Goal: Task Accomplishment & Management: Complete application form

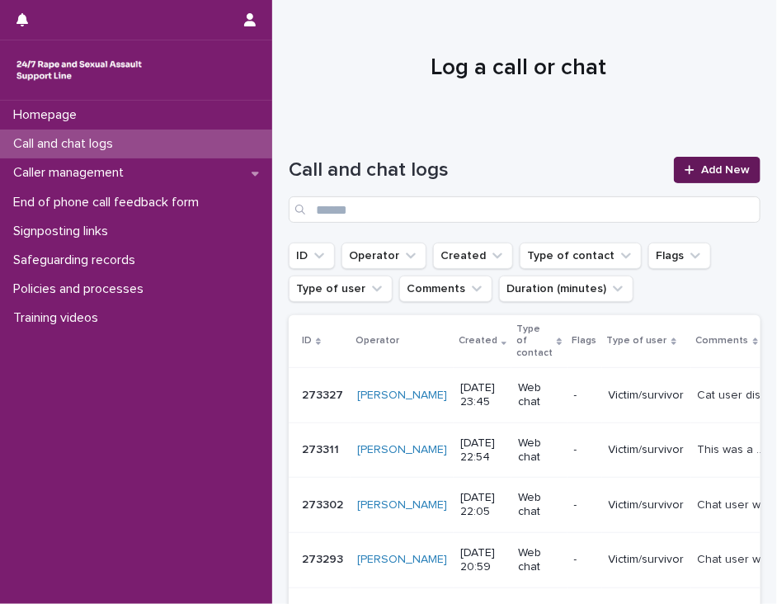
click at [701, 169] on span "Add New" at bounding box center [725, 170] width 49 height 12
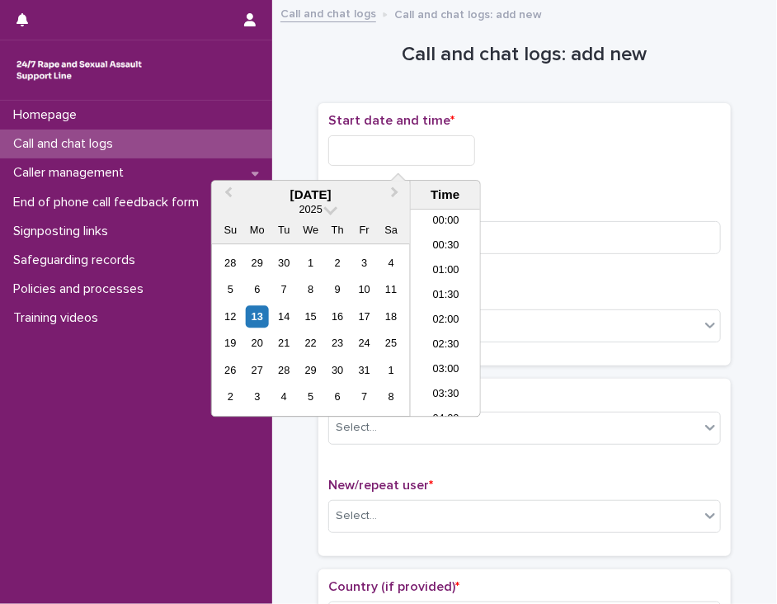
scroll to position [503, 0]
click at [386, 147] on input "text" at bounding box center [401, 150] width 147 height 31
click at [436, 305] on li "12:00" at bounding box center [446, 313] width 70 height 25
click at [429, 158] on input "**********" at bounding box center [401, 150] width 147 height 31
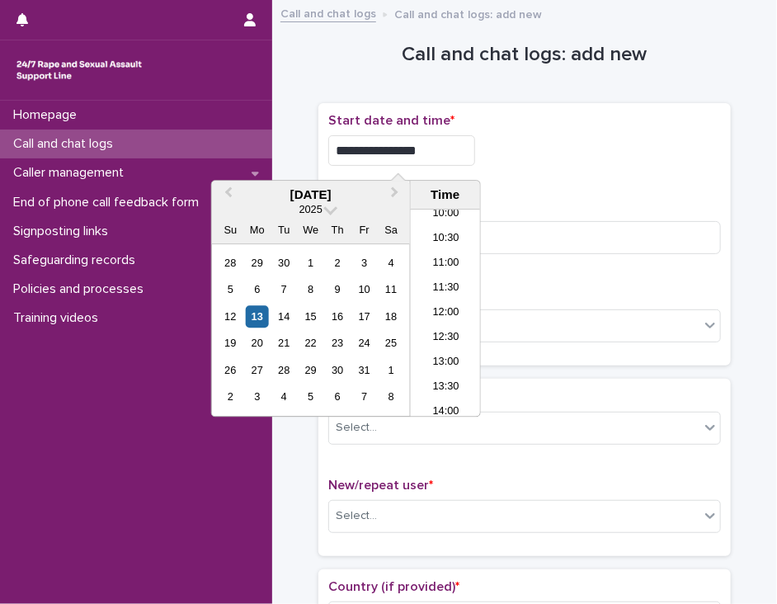
type input "**********"
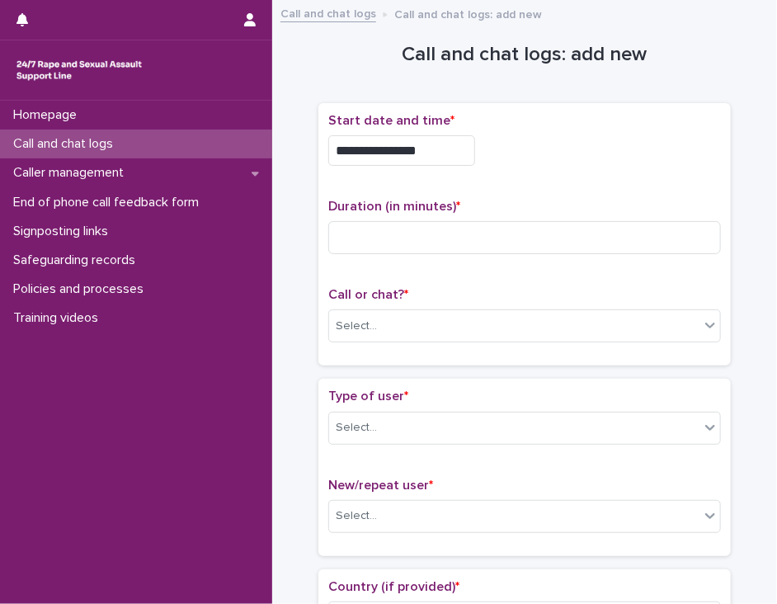
click at [494, 155] on div "**********" at bounding box center [524, 150] width 393 height 31
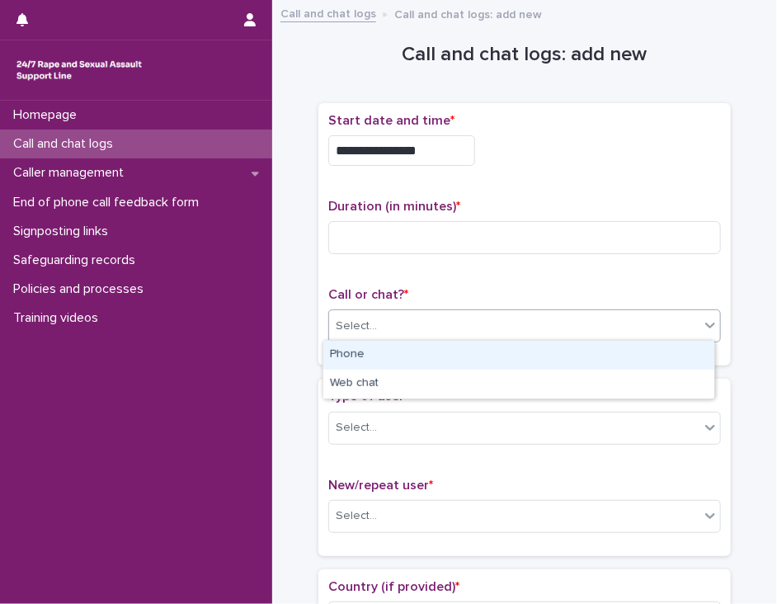
click at [361, 325] on div "Select..." at bounding box center [356, 326] width 41 height 17
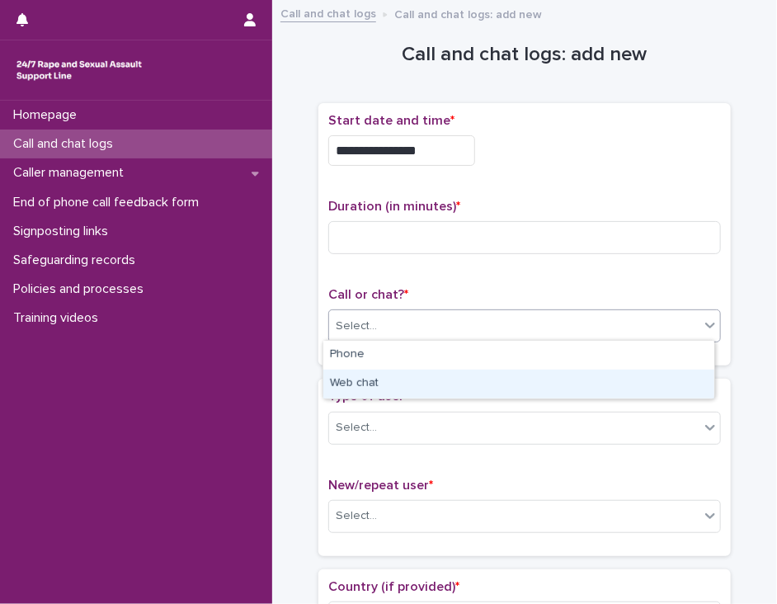
click at [367, 377] on div "Web chat" at bounding box center [518, 384] width 391 height 29
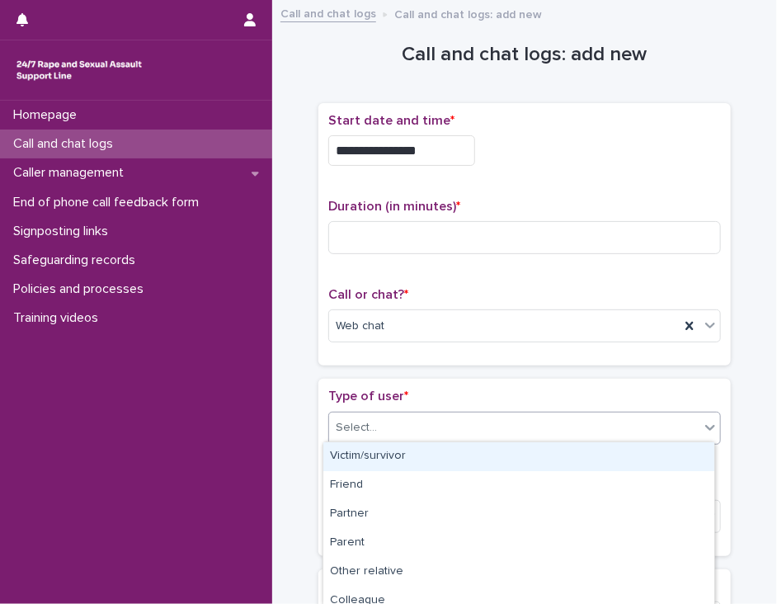
click at [375, 420] on div "Select..." at bounding box center [514, 427] width 370 height 27
click at [384, 451] on div "Victim/survivor" at bounding box center [518, 456] width 391 height 29
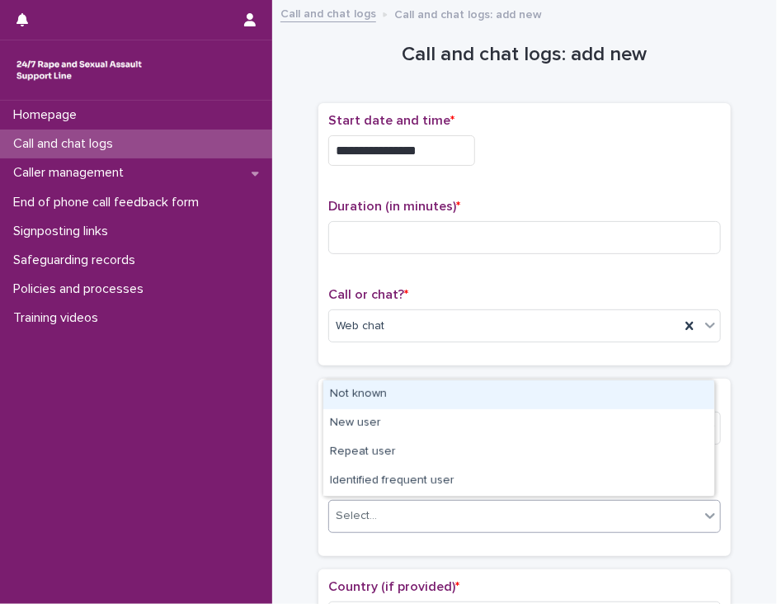
click at [386, 508] on div "Select..." at bounding box center [514, 515] width 370 height 27
click at [403, 394] on div "Not known" at bounding box center [518, 394] width 391 height 29
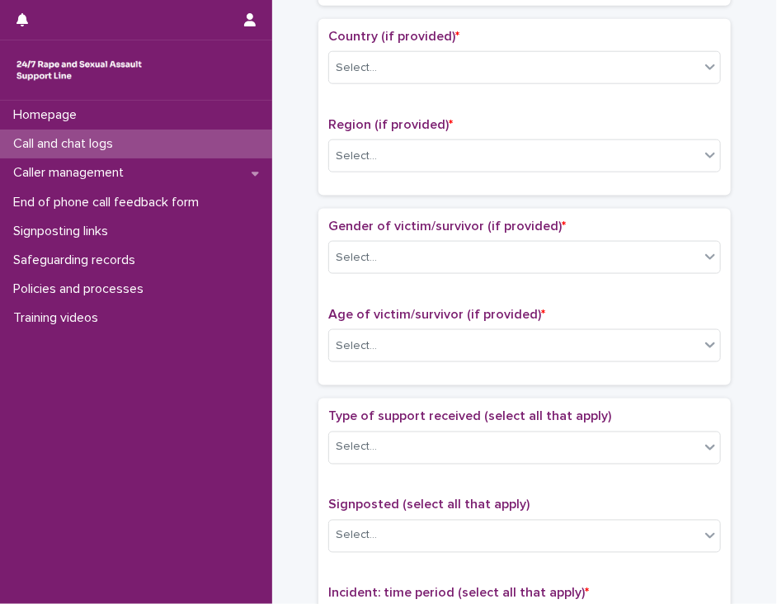
scroll to position [568, 0]
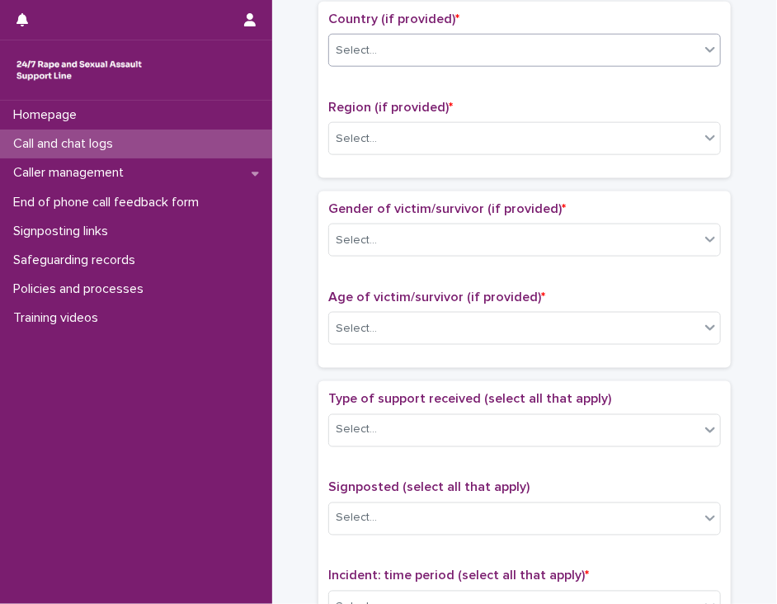
click at [703, 41] on icon at bounding box center [710, 49] width 16 height 16
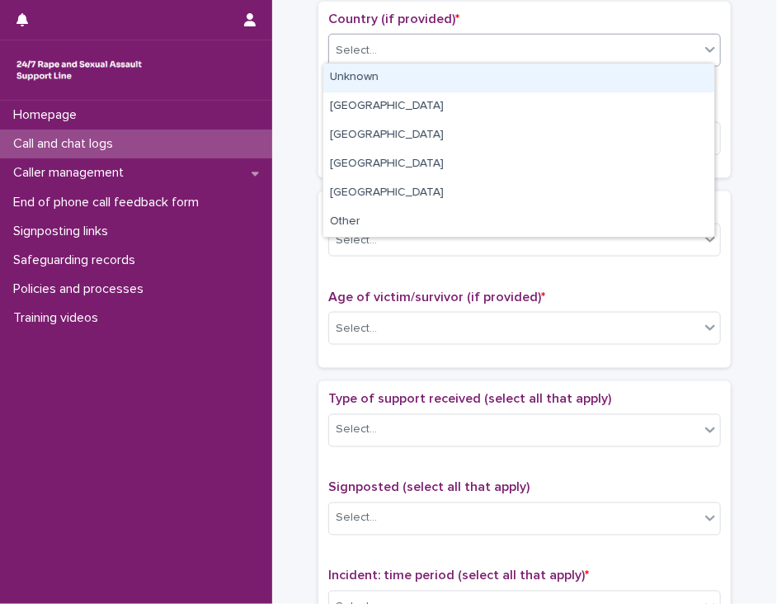
click at [687, 75] on div "Unknown" at bounding box center [518, 78] width 391 height 29
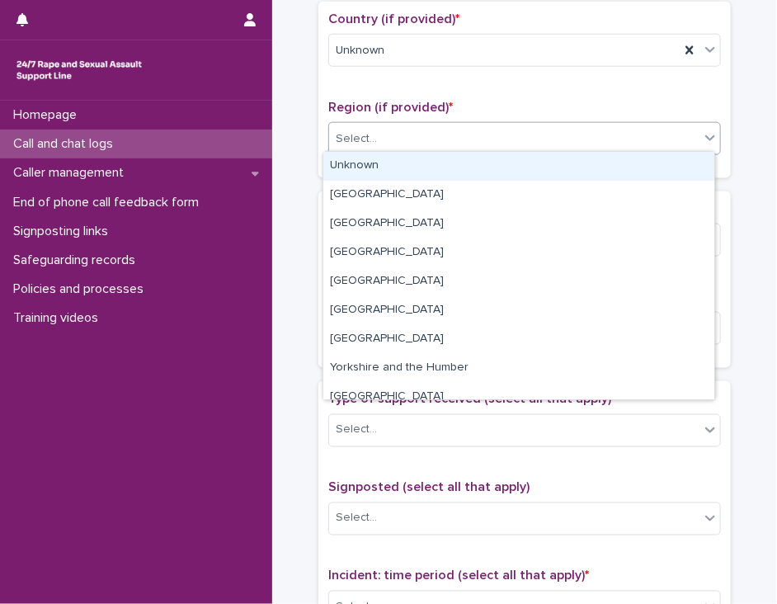
click at [672, 130] on div "Select..." at bounding box center [514, 138] width 370 height 27
click at [656, 156] on div "Unknown" at bounding box center [518, 166] width 391 height 29
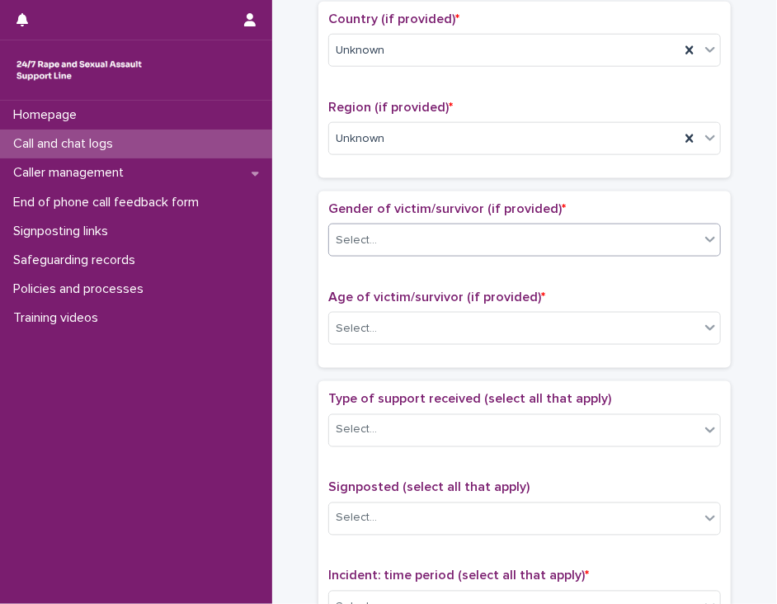
click at [379, 238] on input "text" at bounding box center [380, 240] width 2 height 16
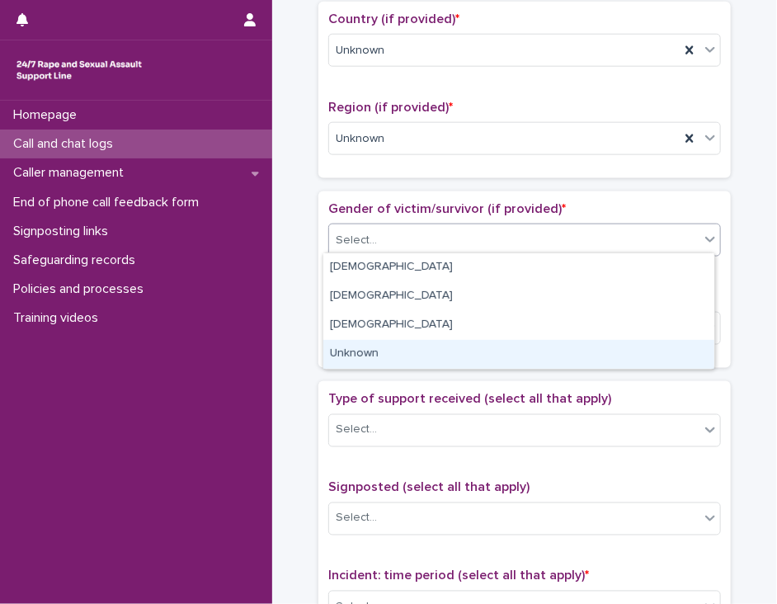
click at [410, 349] on div "Unknown" at bounding box center [518, 354] width 391 height 29
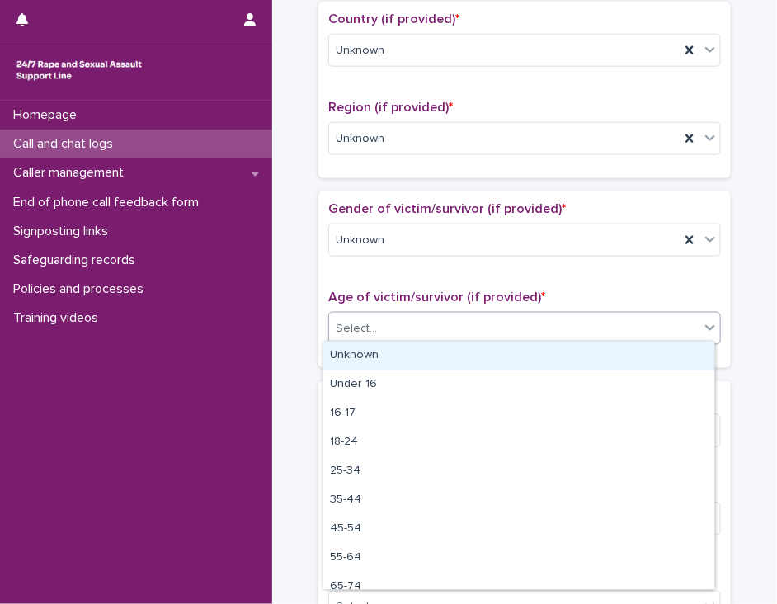
click at [411, 331] on div "Select..." at bounding box center [514, 328] width 370 height 27
click at [408, 346] on div "Unknown" at bounding box center [518, 356] width 391 height 29
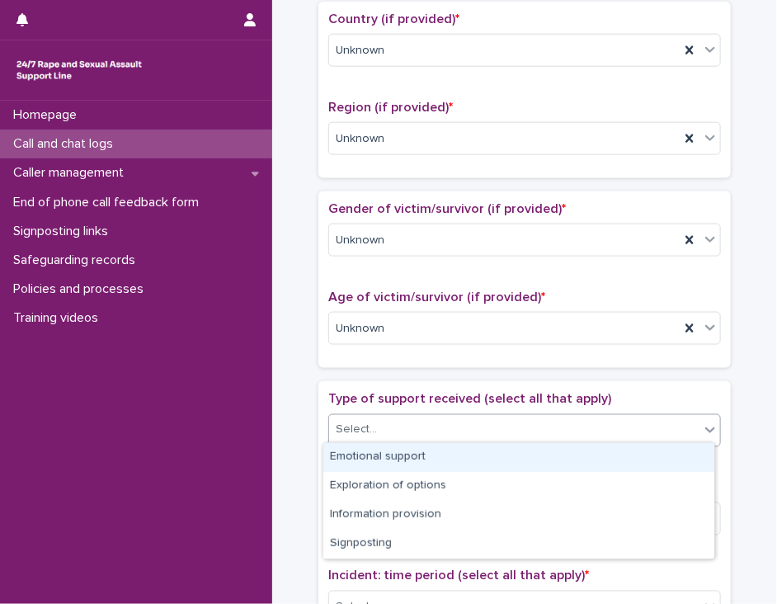
click at [413, 428] on div "Select..." at bounding box center [514, 430] width 370 height 27
click at [412, 455] on div "Emotional support" at bounding box center [518, 457] width 391 height 29
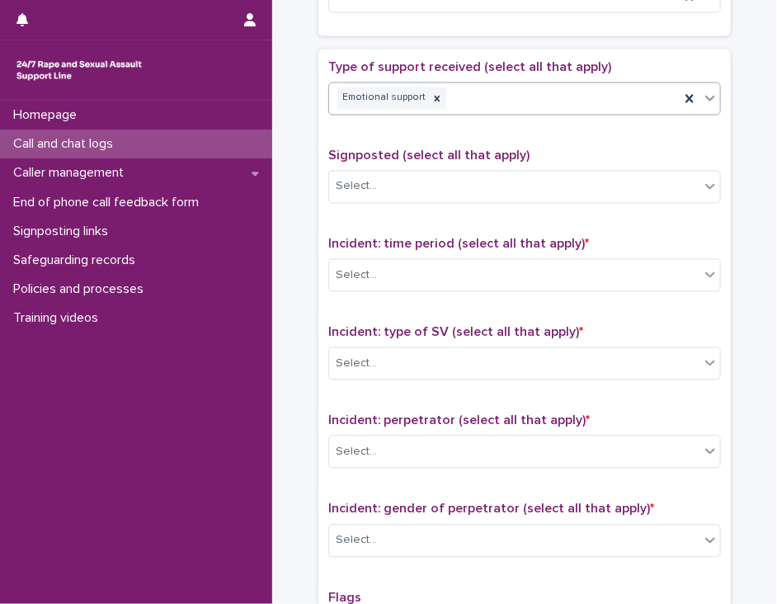
scroll to position [907, 0]
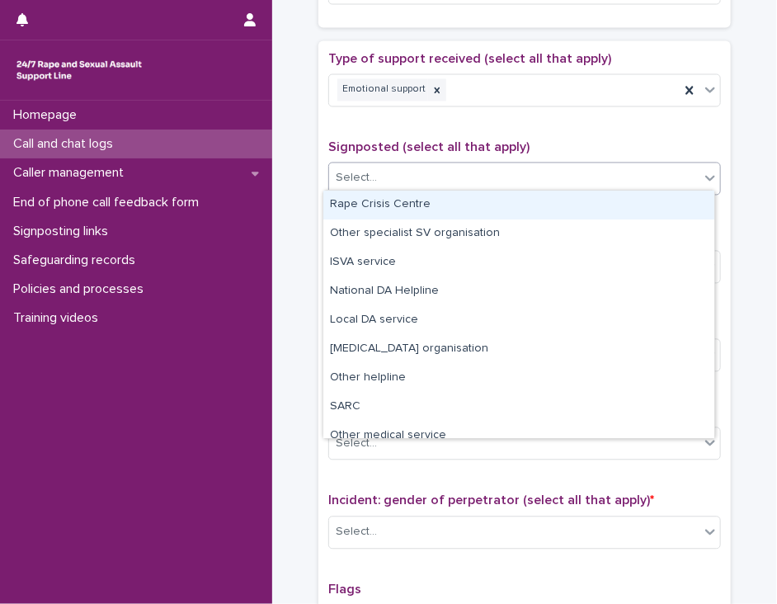
click at [702, 175] on icon at bounding box center [710, 178] width 16 height 16
click at [681, 204] on div "Rape Crisis Centre" at bounding box center [518, 205] width 391 height 29
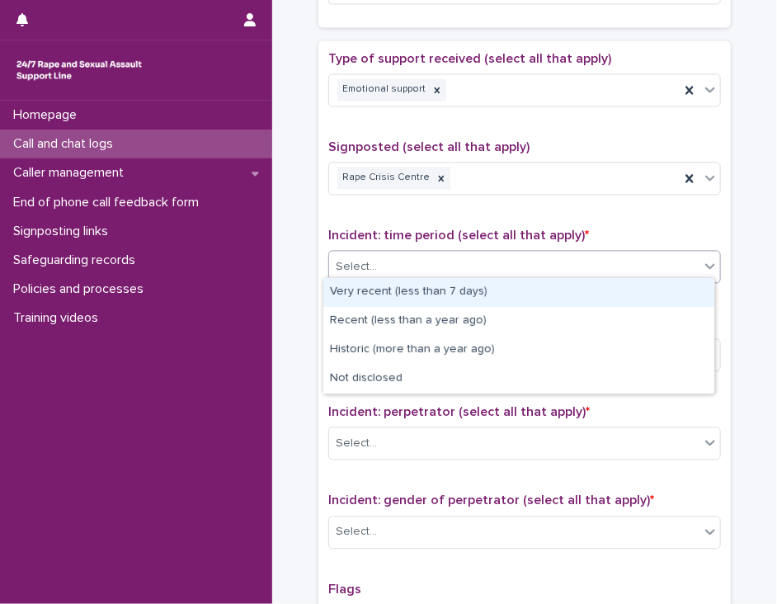
click at [662, 257] on div "Select..." at bounding box center [514, 267] width 370 height 27
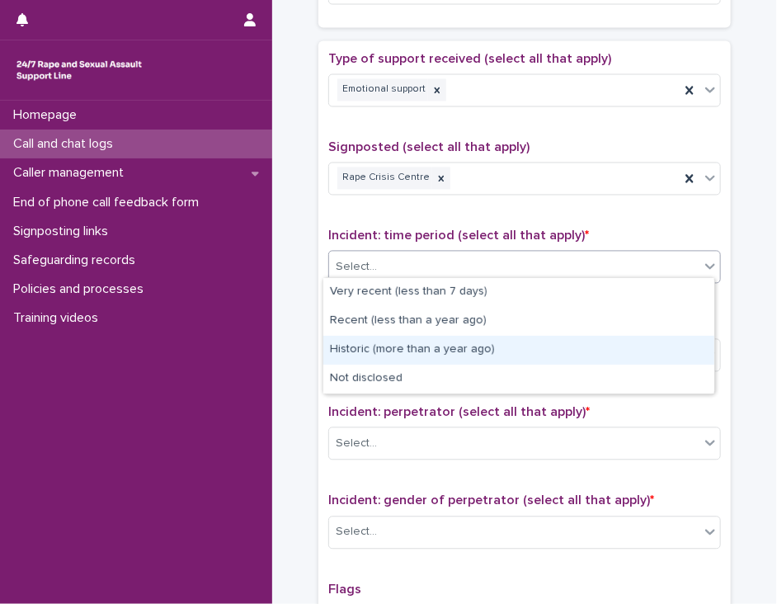
click at [645, 351] on div "Historic (more than a year ago)" at bounding box center [518, 350] width 391 height 29
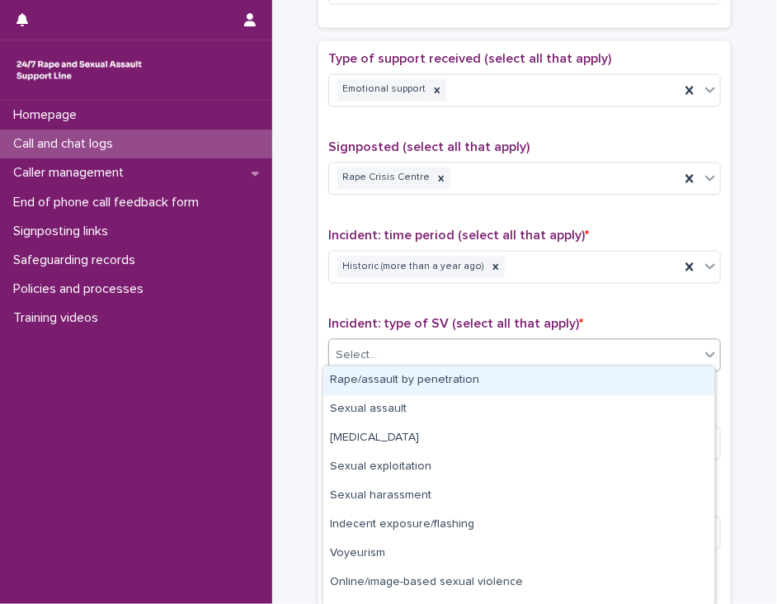
click at [645, 351] on div "Select..." at bounding box center [514, 355] width 370 height 27
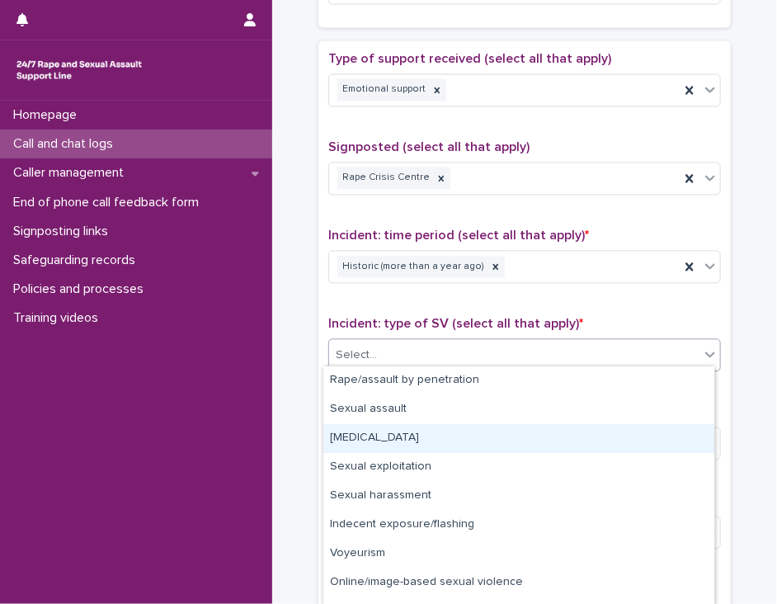
click at [619, 445] on div "[MEDICAL_DATA]" at bounding box center [518, 438] width 391 height 29
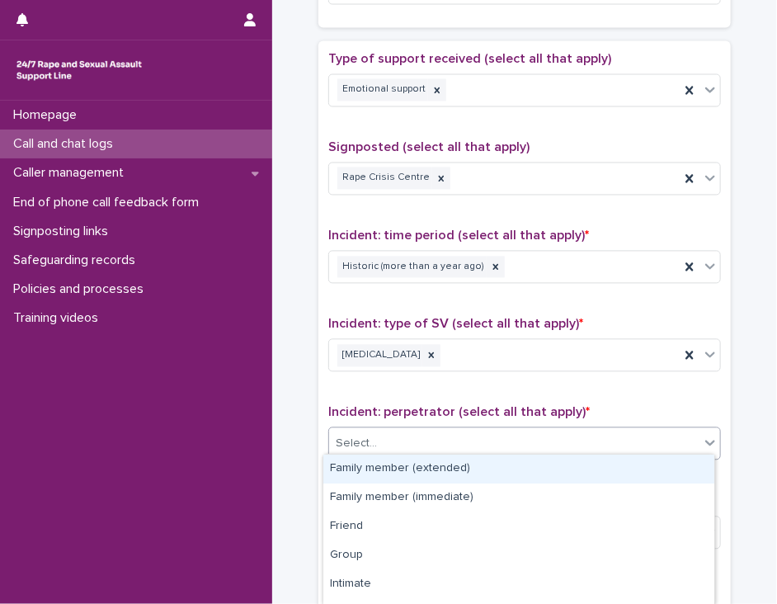
click at [619, 445] on div "Select..." at bounding box center [514, 444] width 370 height 27
click at [615, 467] on div "Family member (extended)" at bounding box center [518, 469] width 391 height 29
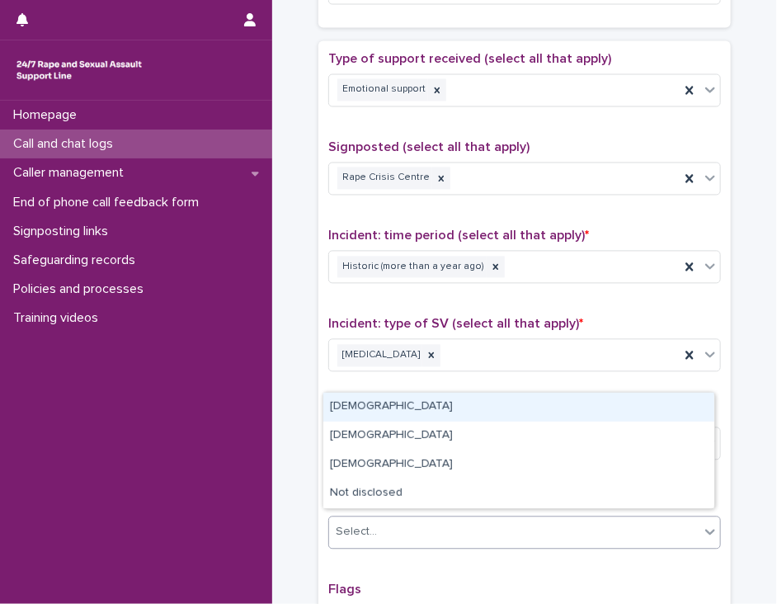
click at [606, 528] on div "Select..." at bounding box center [514, 532] width 370 height 27
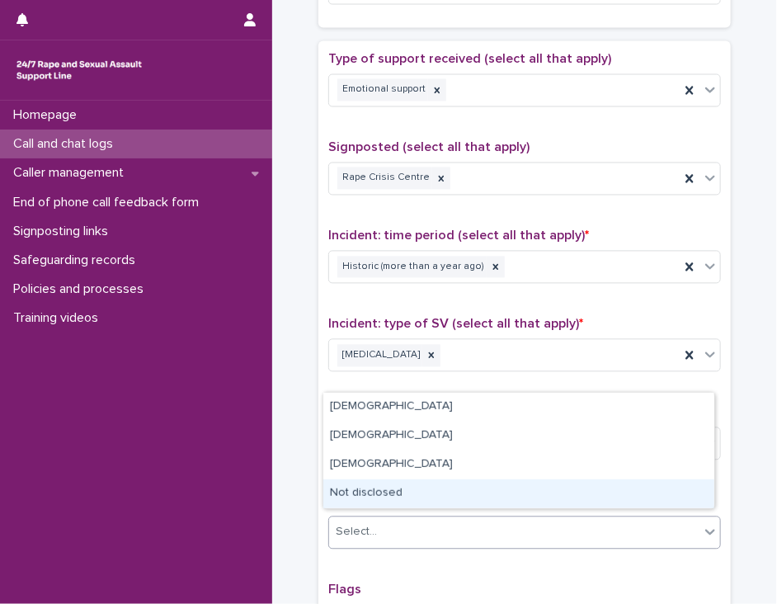
click at [610, 497] on div "Not disclosed" at bounding box center [518, 493] width 391 height 29
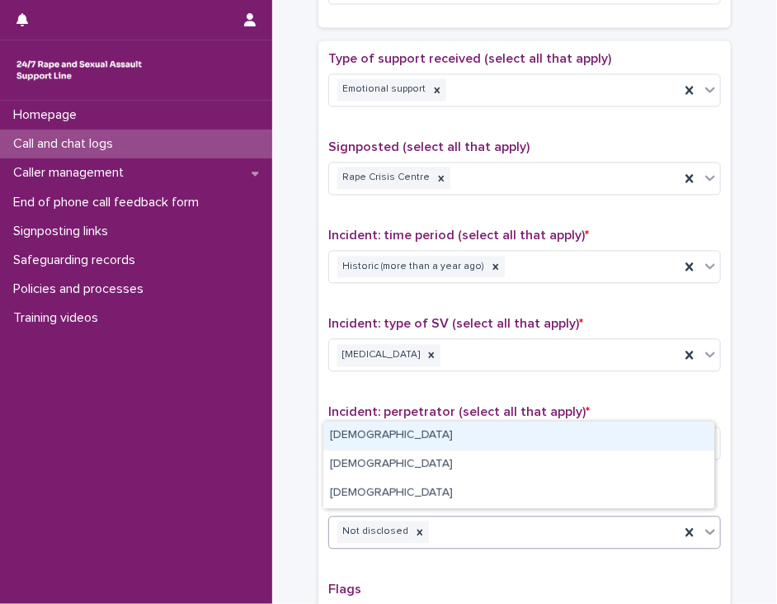
click at [649, 521] on div "Not disclosed" at bounding box center [504, 532] width 351 height 29
click at [634, 437] on div "[DEMOGRAPHIC_DATA]" at bounding box center [518, 436] width 391 height 29
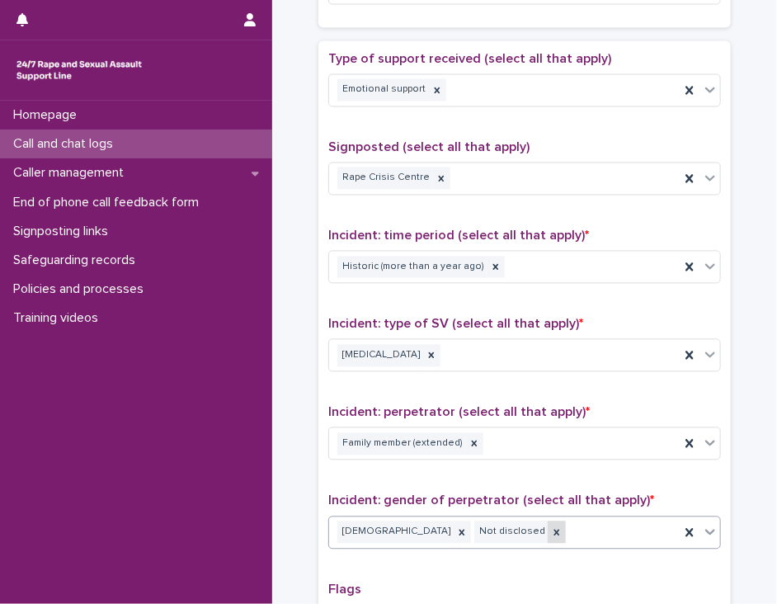
click at [551, 527] on icon at bounding box center [557, 533] width 12 height 12
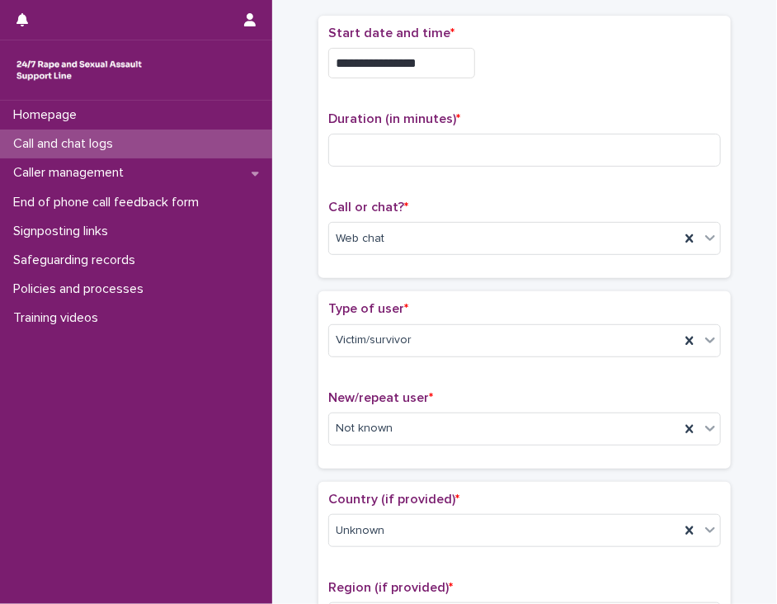
scroll to position [66, 0]
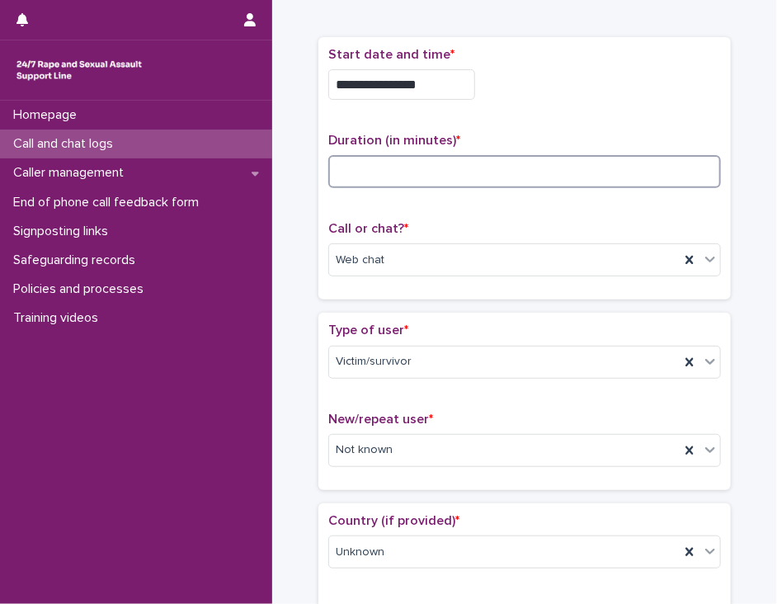
click at [375, 168] on input at bounding box center [524, 171] width 393 height 33
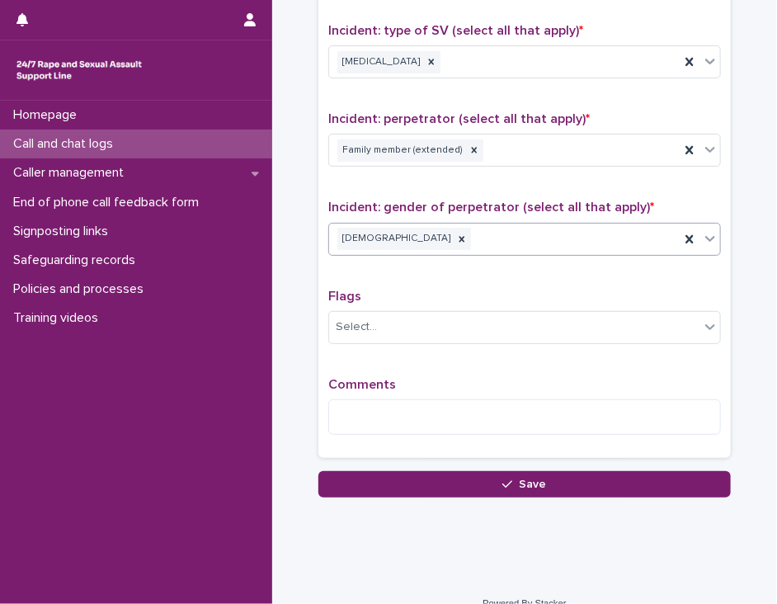
scroll to position [1208, 0]
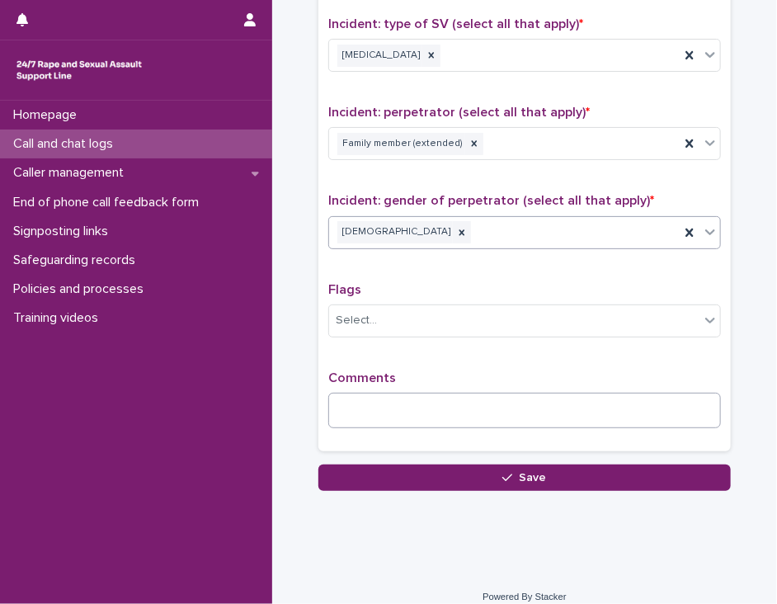
type input "**"
click at [333, 395] on textarea at bounding box center [524, 410] width 393 height 35
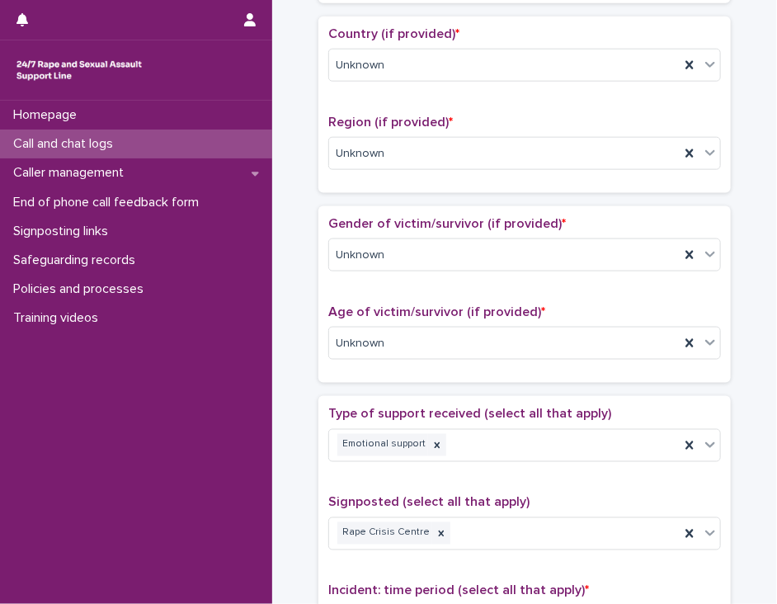
scroll to position [548, 0]
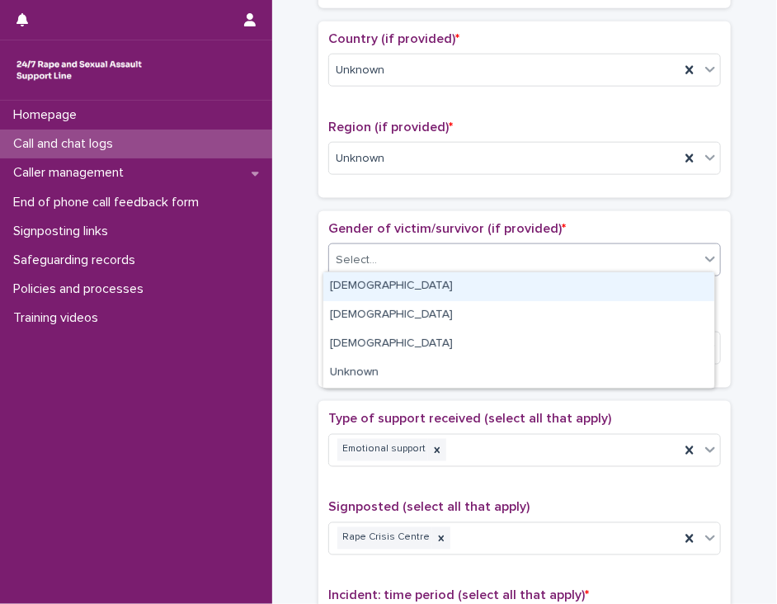
click at [706, 252] on icon at bounding box center [710, 259] width 16 height 16
click at [676, 285] on div "[DEMOGRAPHIC_DATA]" at bounding box center [518, 286] width 391 height 29
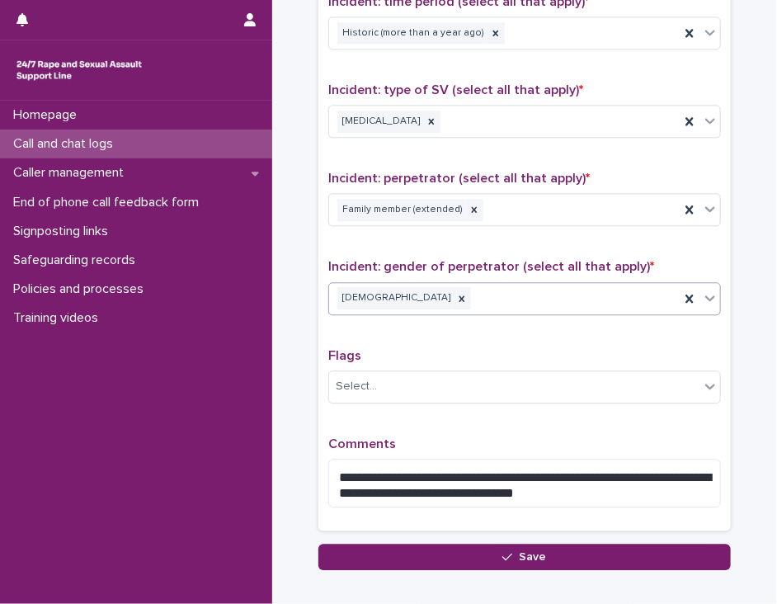
scroll to position [1231, 0]
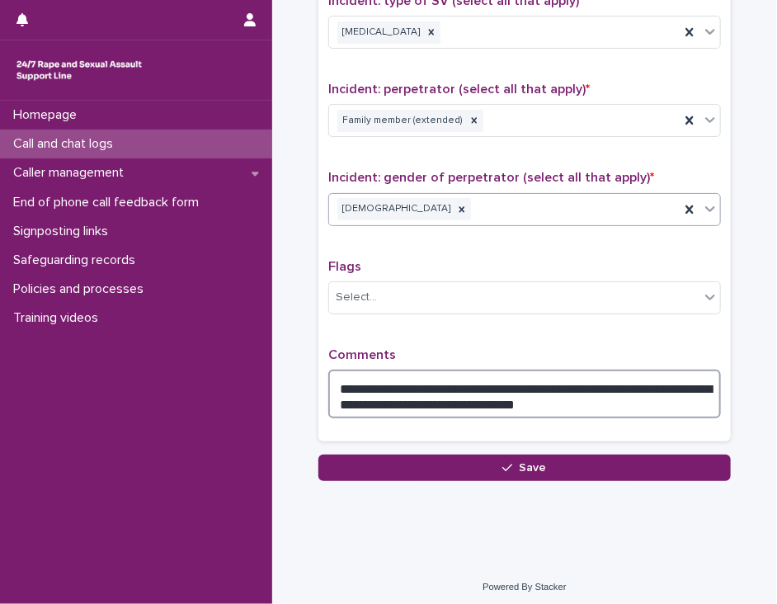
click at [527, 396] on textarea "**********" at bounding box center [524, 394] width 393 height 49
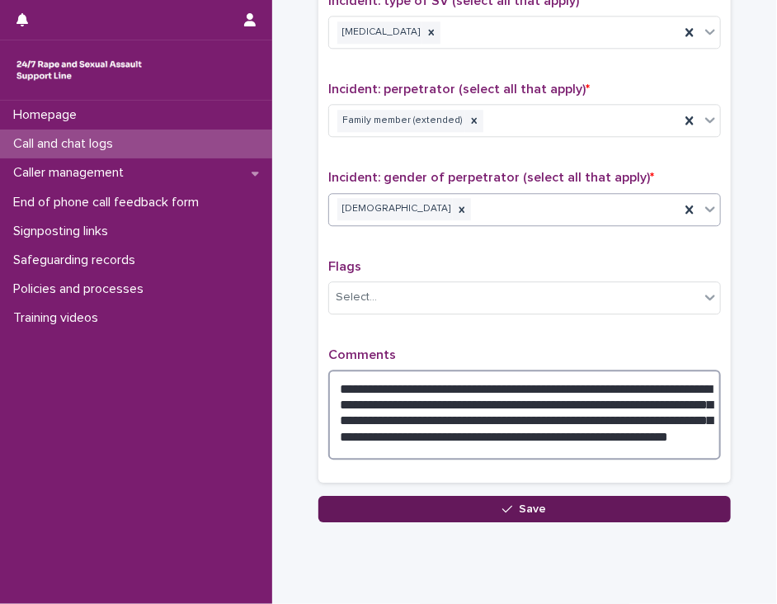
type textarea "**********"
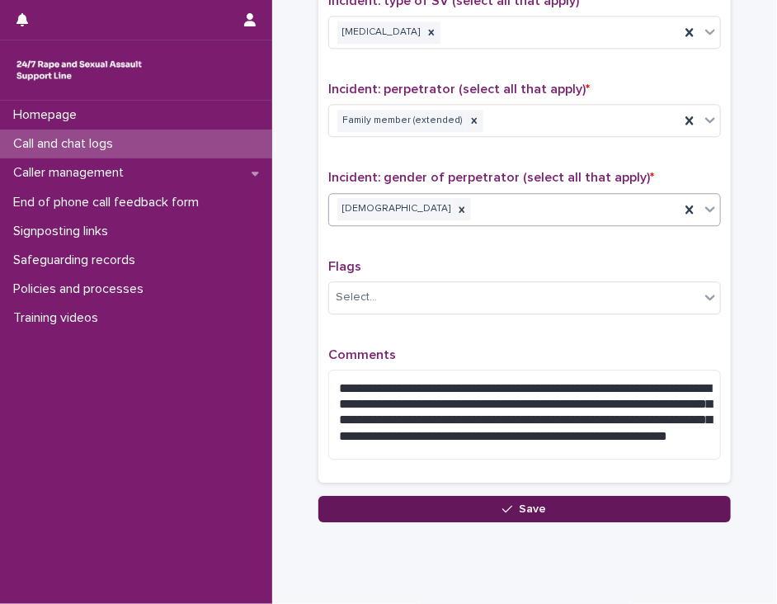
click at [598, 510] on button "Save" at bounding box center [524, 509] width 412 height 26
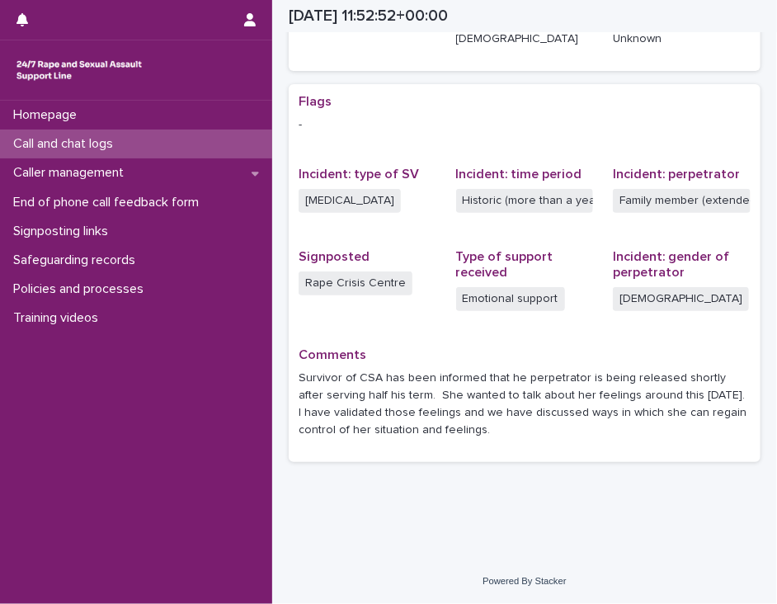
scroll to position [290, 0]
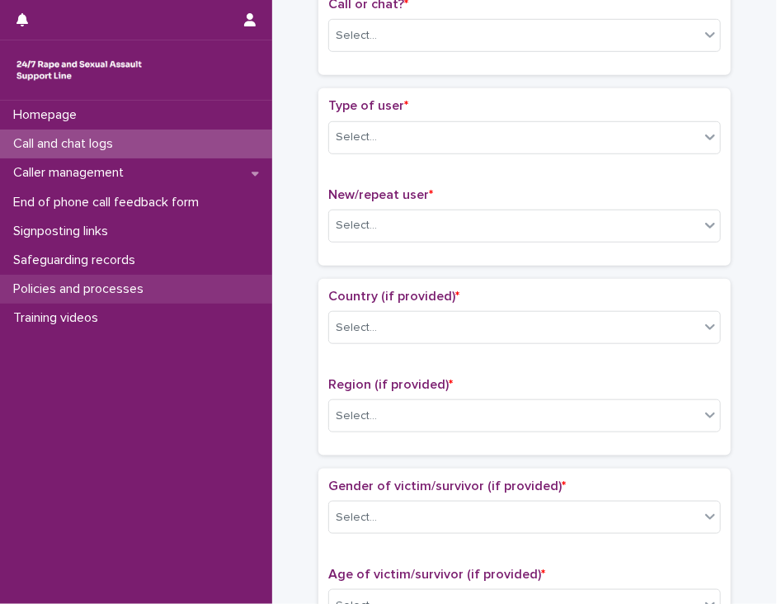
click at [54, 289] on p "Policies and processes" at bounding box center [82, 289] width 150 height 16
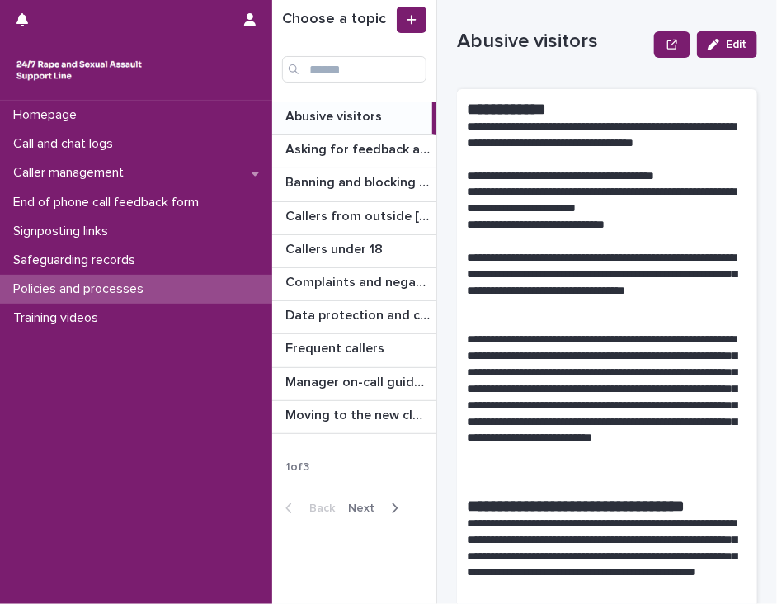
click at [395, 507] on icon "button" at bounding box center [394, 508] width 7 height 15
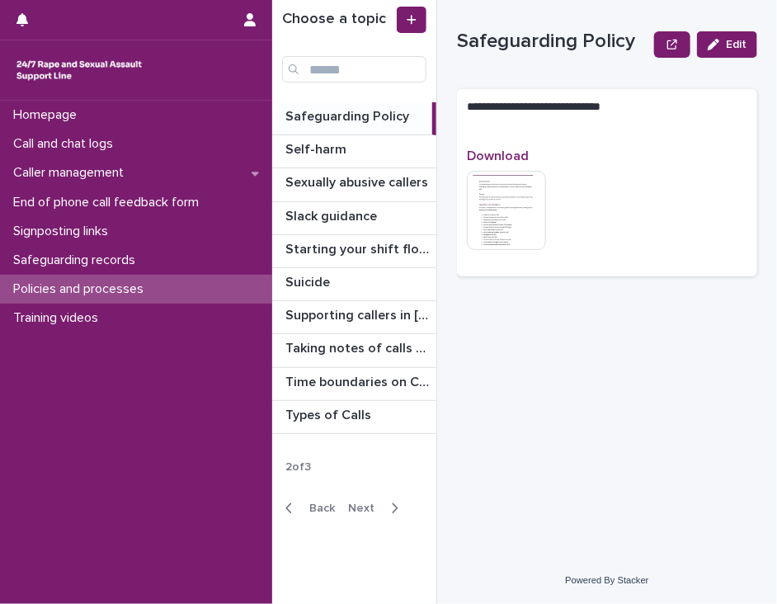
click at [288, 504] on icon "button" at bounding box center [289, 507] width 6 height 10
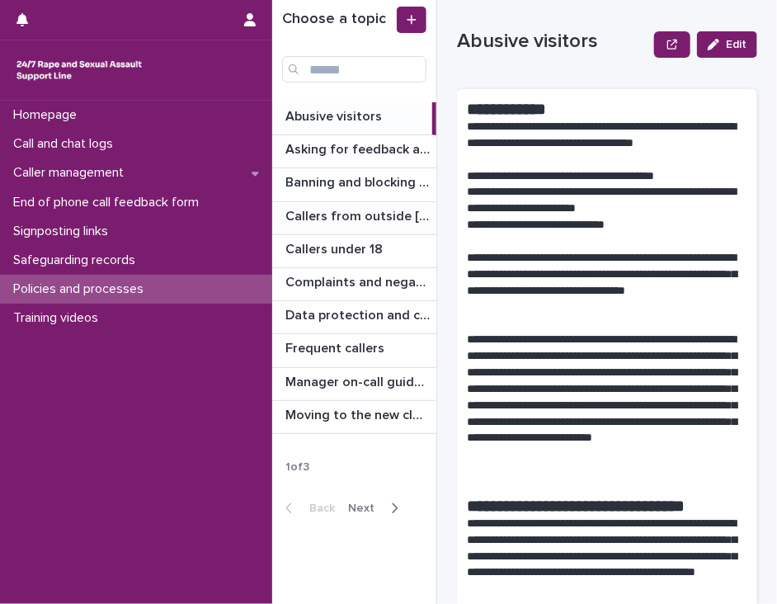
click at [351, 214] on p "Callers from outside [GEOGRAPHIC_DATA]" at bounding box center [359, 214] width 148 height 19
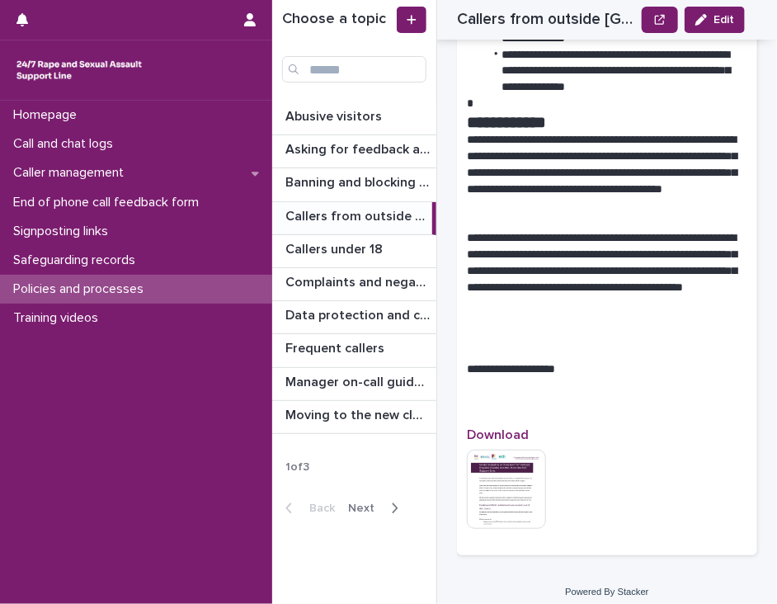
scroll to position [1304, 0]
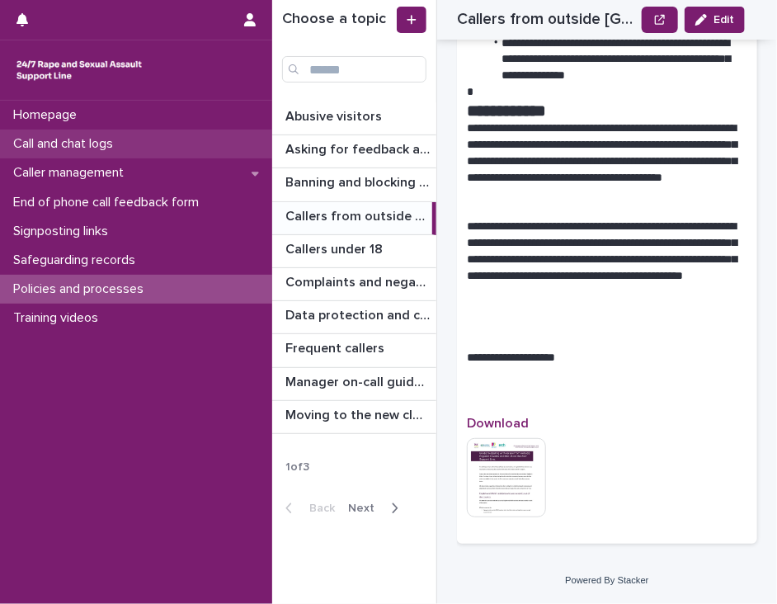
click at [92, 149] on p "Call and chat logs" at bounding box center [67, 144] width 120 height 16
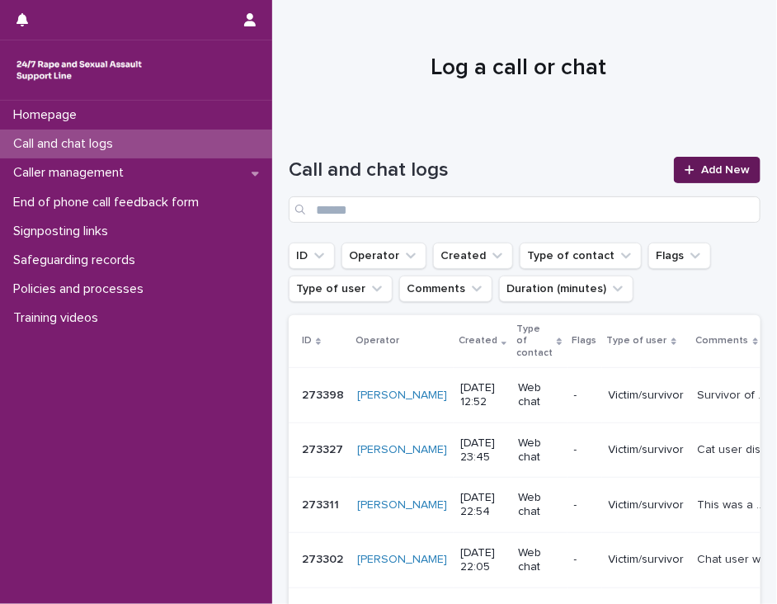
click at [701, 167] on span "Add New" at bounding box center [725, 170] width 49 height 12
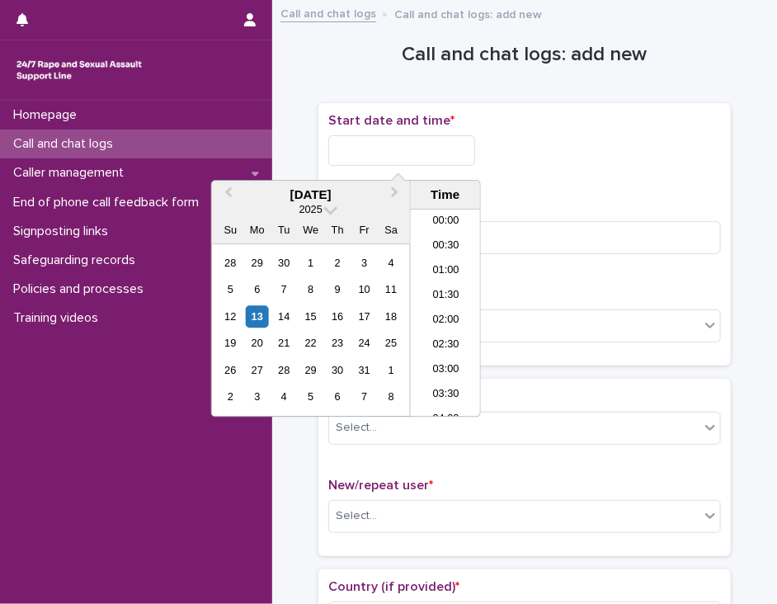
scroll to position [577, 0]
click at [416, 151] on input "text" at bounding box center [401, 150] width 147 height 31
click at [446, 309] on li "13:30" at bounding box center [446, 313] width 70 height 25
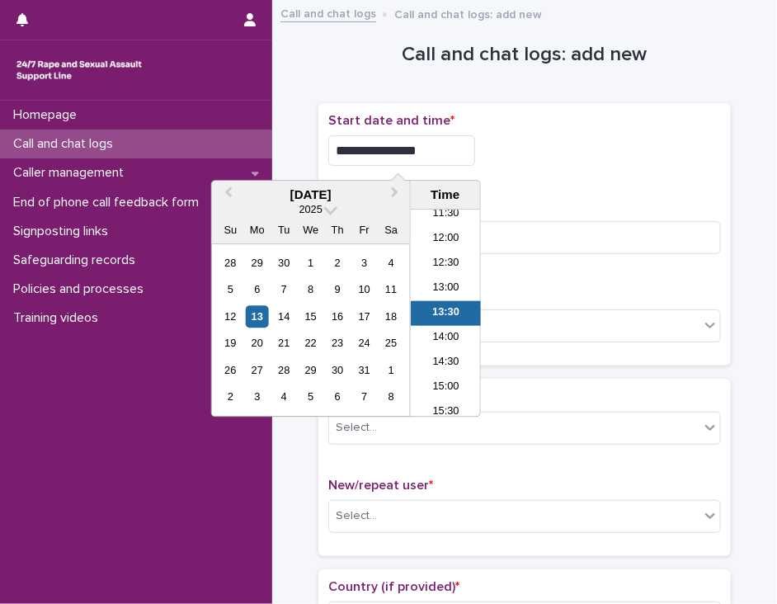
click at [431, 144] on input "**********" at bounding box center [401, 150] width 147 height 31
type input "**********"
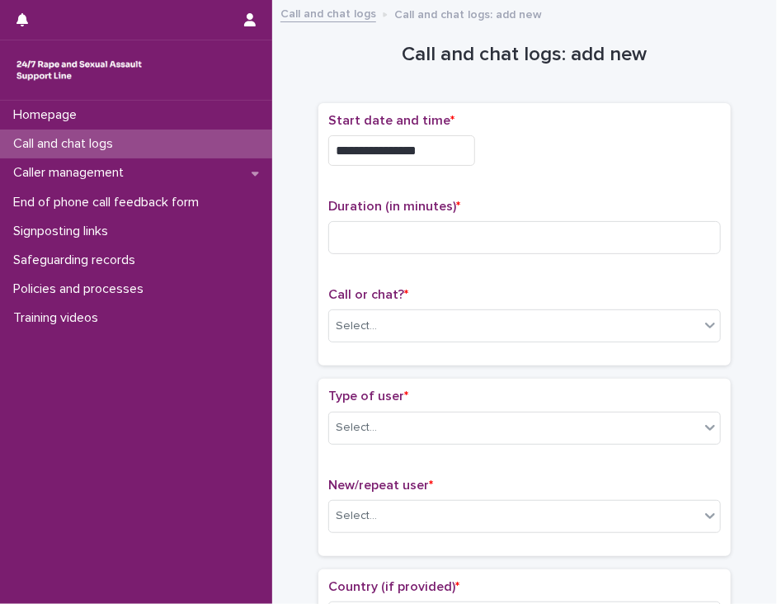
click at [524, 180] on div "**********" at bounding box center [524, 234] width 393 height 243
click at [384, 229] on input at bounding box center [524, 237] width 393 height 33
type input "*"
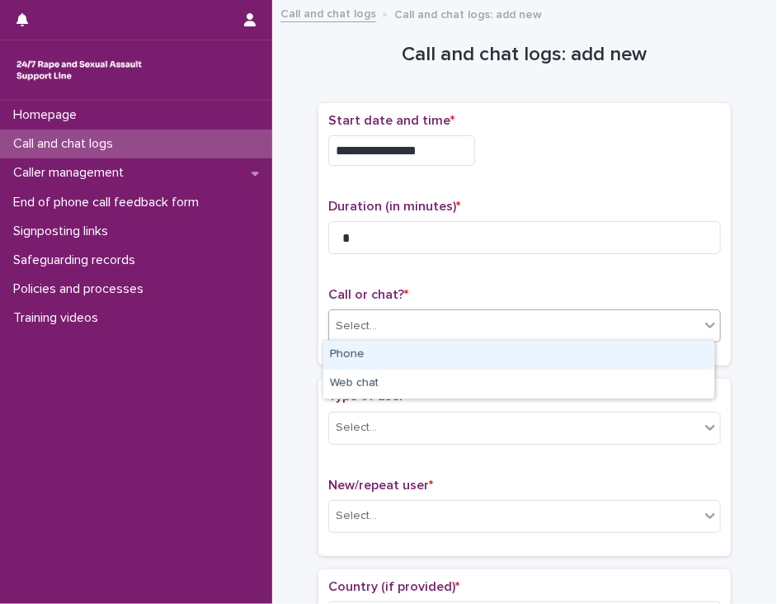
click at [385, 328] on div "Select..." at bounding box center [514, 326] width 370 height 27
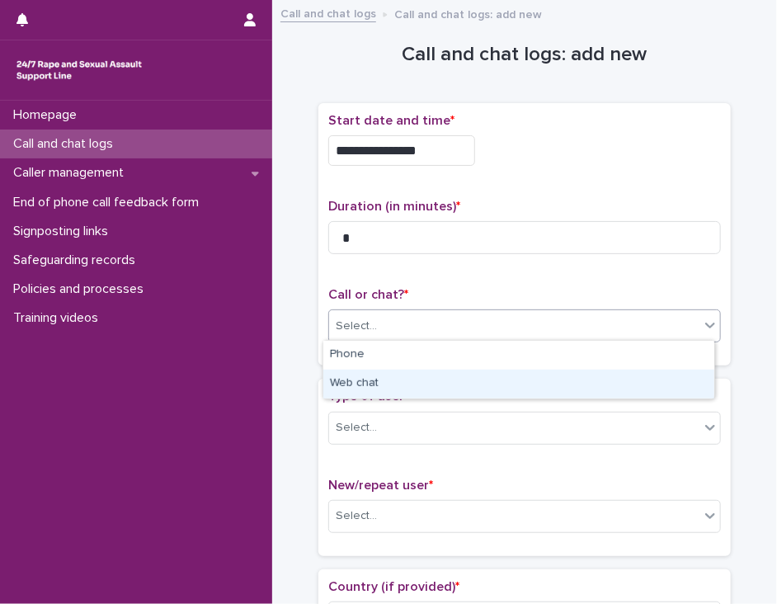
click at [384, 385] on div "Web chat" at bounding box center [518, 384] width 391 height 29
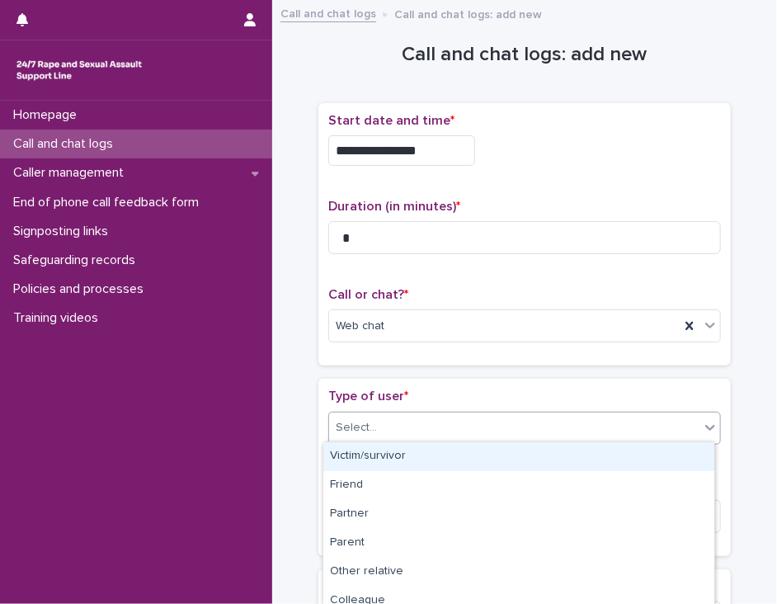
click at [384, 429] on div "Select..." at bounding box center [514, 427] width 370 height 27
click at [389, 450] on div "Victim/survivor" at bounding box center [518, 456] width 391 height 29
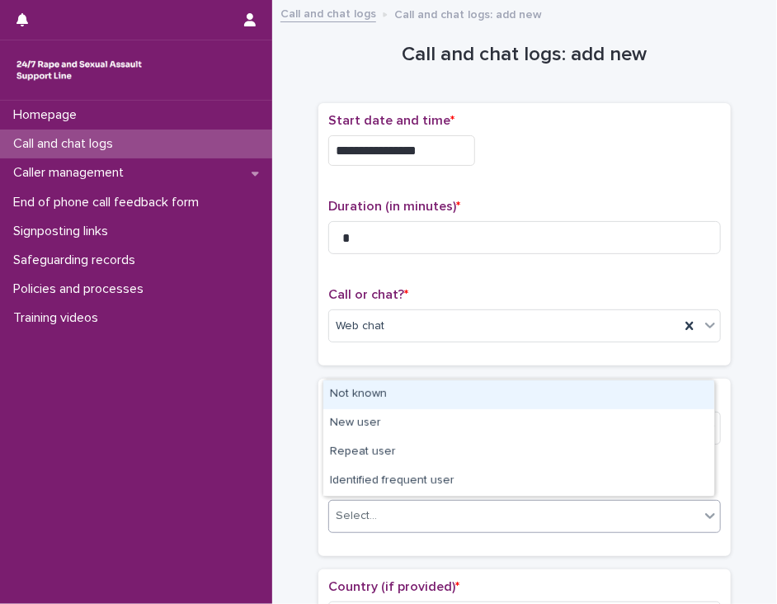
click at [384, 510] on div "Select..." at bounding box center [514, 515] width 370 height 27
click at [427, 394] on div "Not known" at bounding box center [518, 394] width 391 height 29
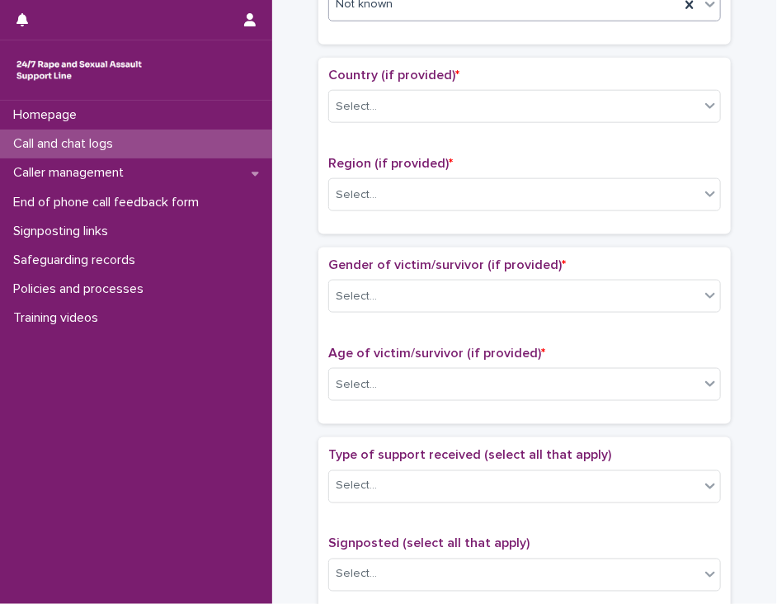
scroll to position [516, 0]
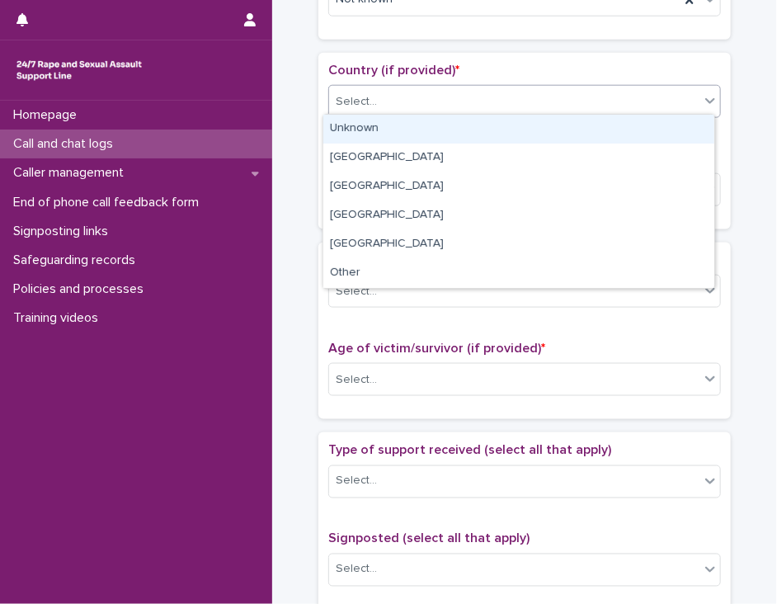
click at [704, 102] on icon at bounding box center [710, 100] width 16 height 16
click at [678, 129] on div "Unknown" at bounding box center [518, 129] width 391 height 29
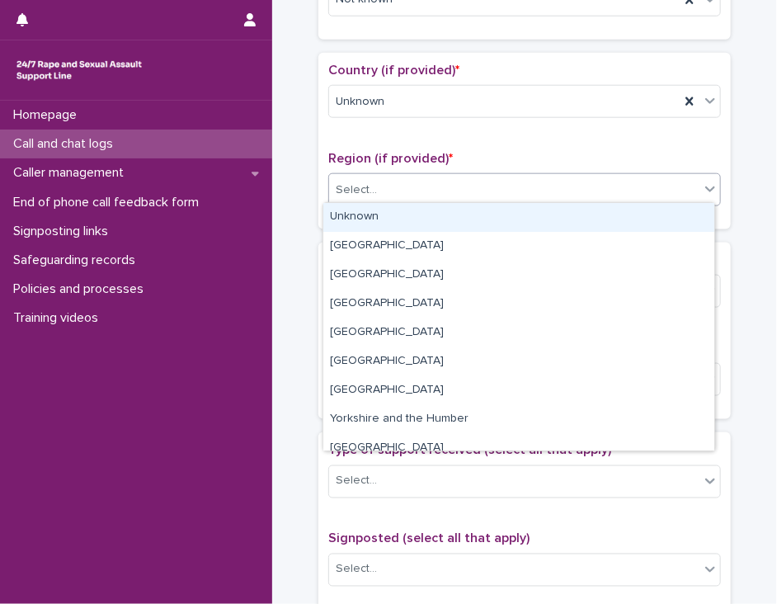
click at [650, 180] on div "Select..." at bounding box center [514, 190] width 370 height 27
click at [634, 217] on div "Unknown" at bounding box center [518, 217] width 391 height 29
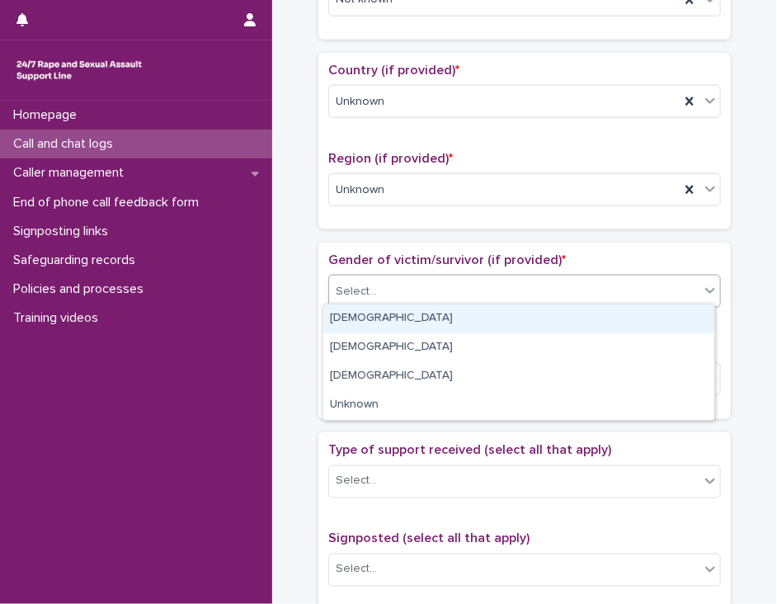
click at [607, 282] on div "Select..." at bounding box center [514, 291] width 370 height 27
click at [595, 310] on div "[DEMOGRAPHIC_DATA]" at bounding box center [518, 318] width 391 height 29
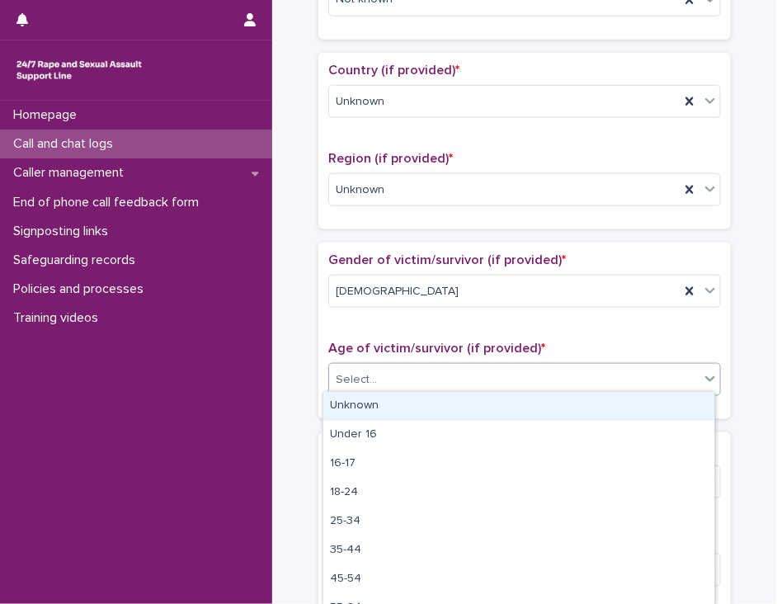
click at [576, 374] on div "Select..." at bounding box center [514, 379] width 370 height 27
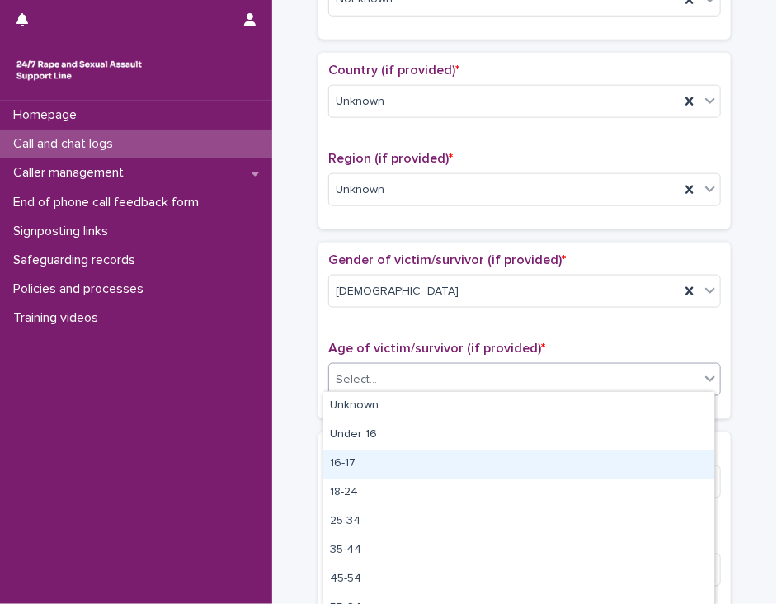
click at [559, 460] on div "16-17" at bounding box center [518, 464] width 391 height 29
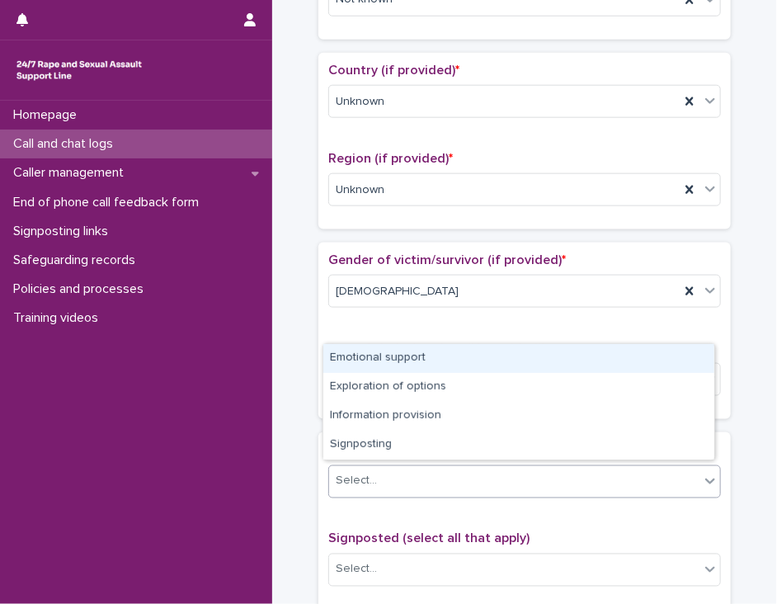
click at [559, 465] on div "Select..." at bounding box center [524, 481] width 393 height 33
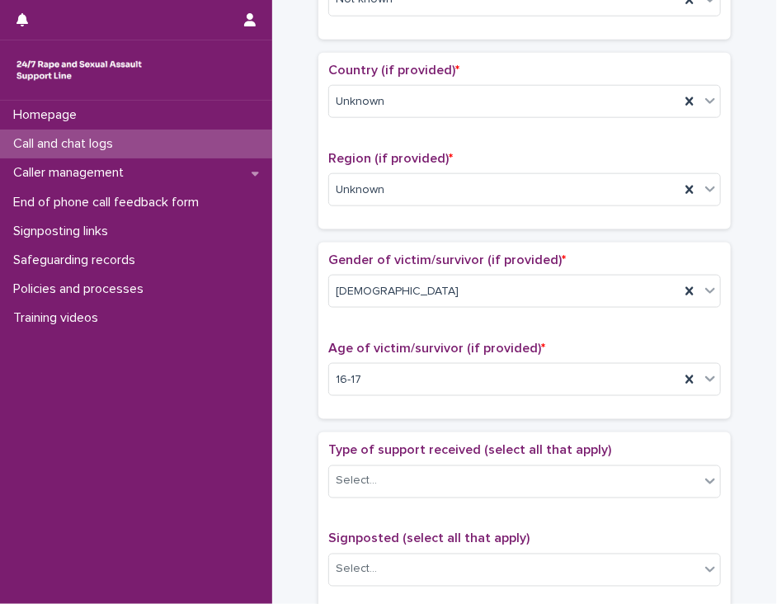
click at [742, 403] on div "**********" at bounding box center [525, 337] width 472 height 1689
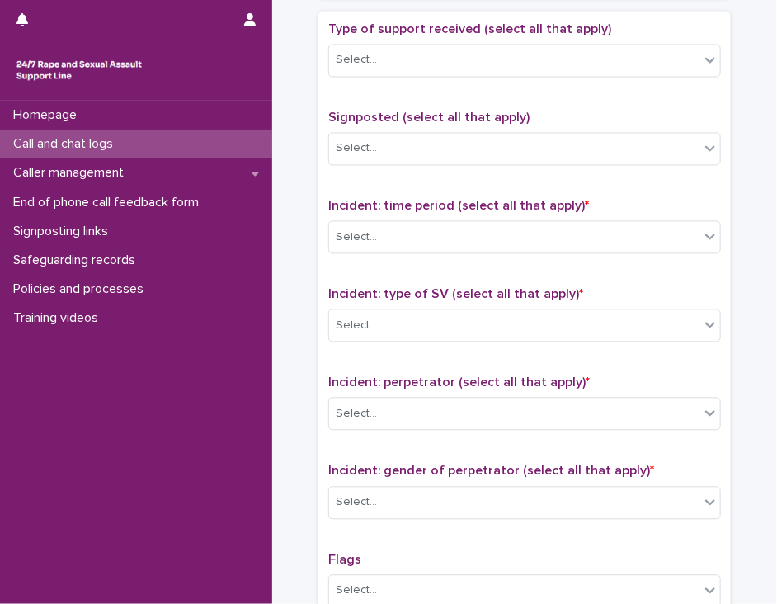
scroll to position [955, 0]
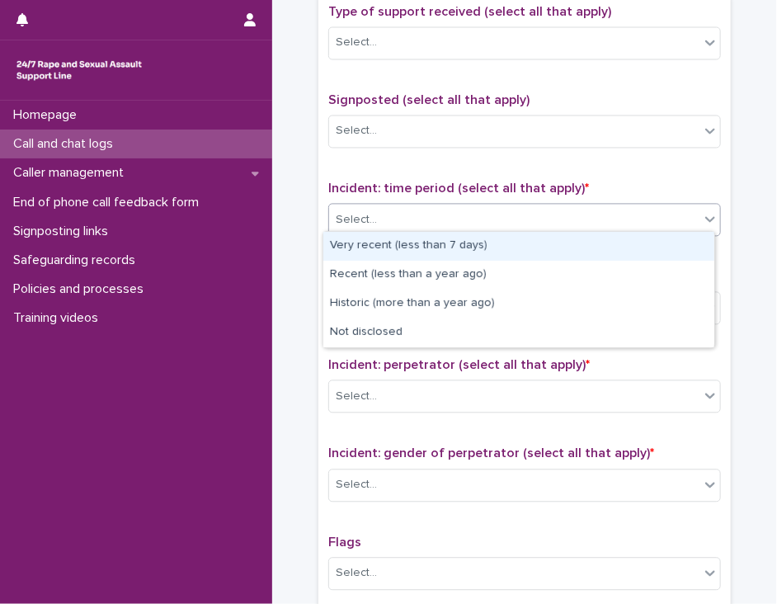
click at [705, 214] on icon at bounding box center [710, 219] width 16 height 16
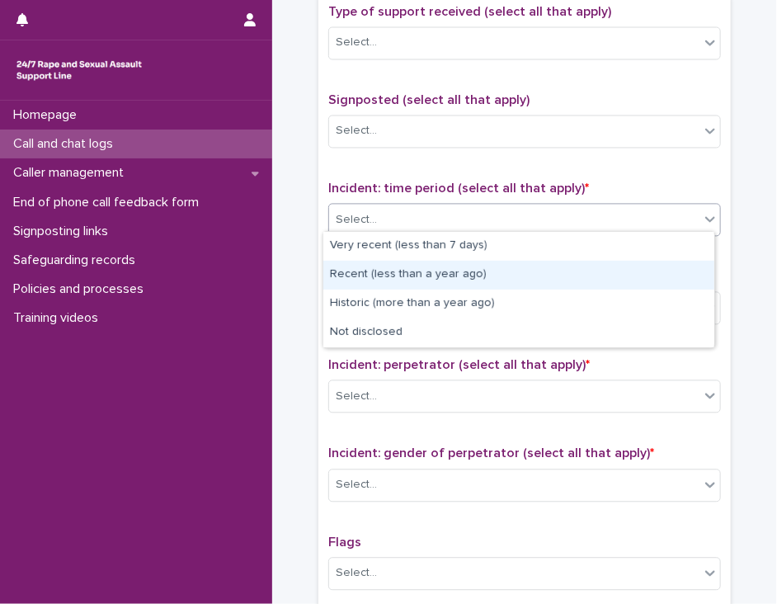
click at [667, 277] on div "Recent (less than a year ago)" at bounding box center [518, 275] width 391 height 29
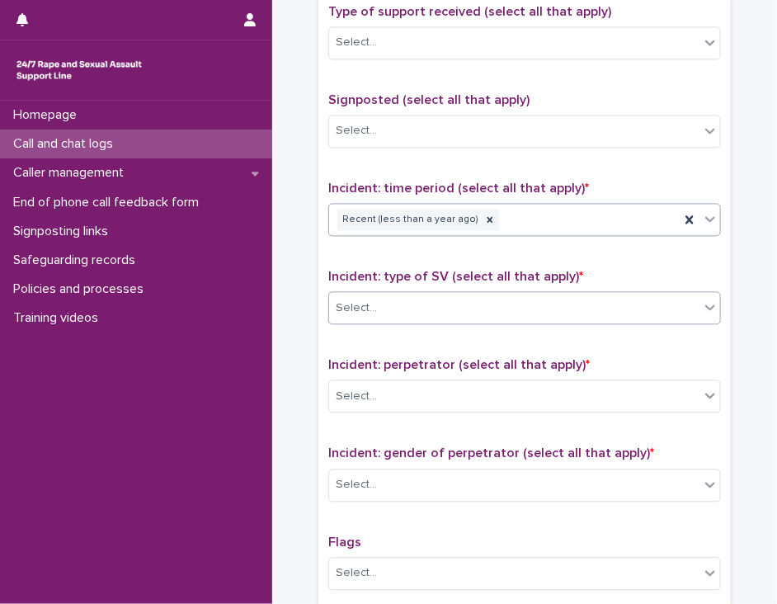
click at [649, 311] on div "Select..." at bounding box center [514, 308] width 370 height 27
click at [422, 299] on div "Select..." at bounding box center [514, 308] width 370 height 27
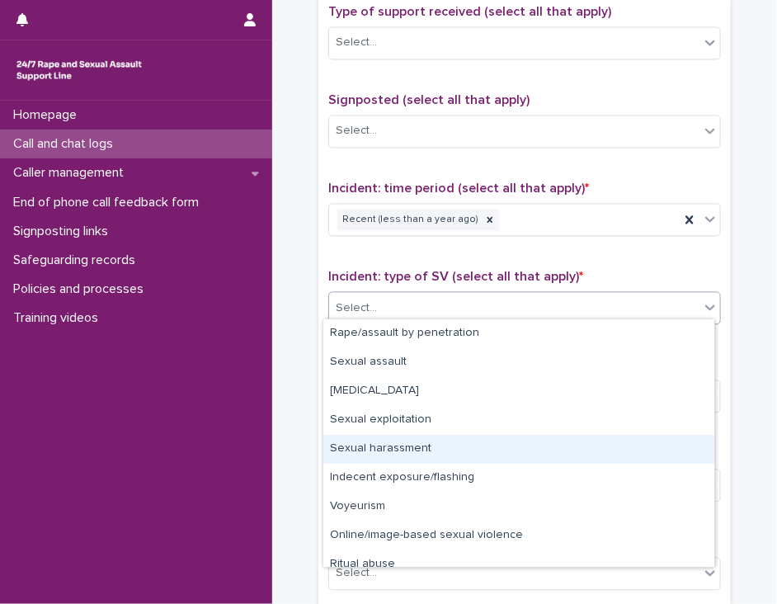
click at [639, 448] on div "Sexual harassment" at bounding box center [518, 449] width 391 height 29
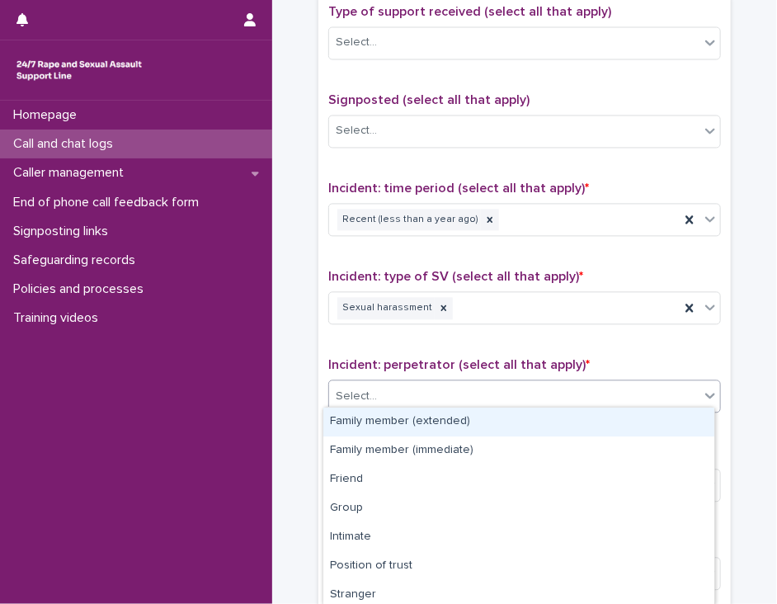
click at [652, 389] on div "Select..." at bounding box center [514, 397] width 370 height 27
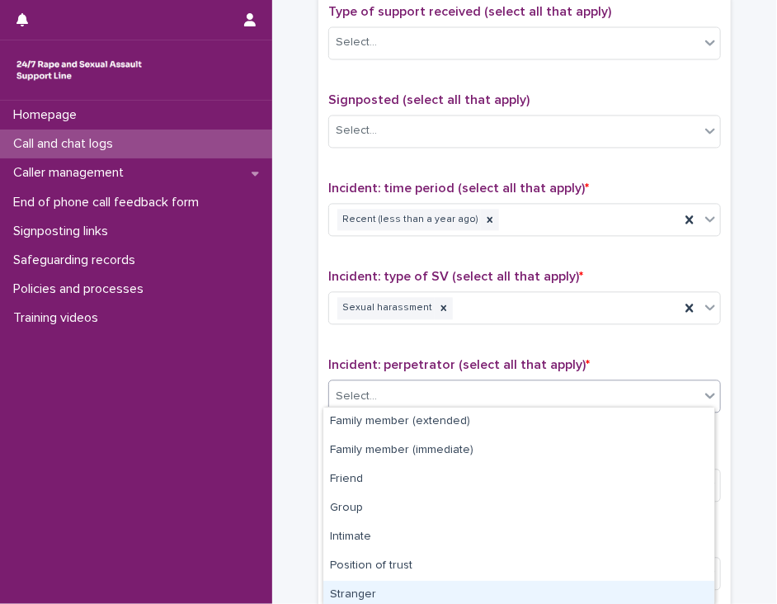
click at [607, 592] on div "Stranger" at bounding box center [518, 595] width 391 height 29
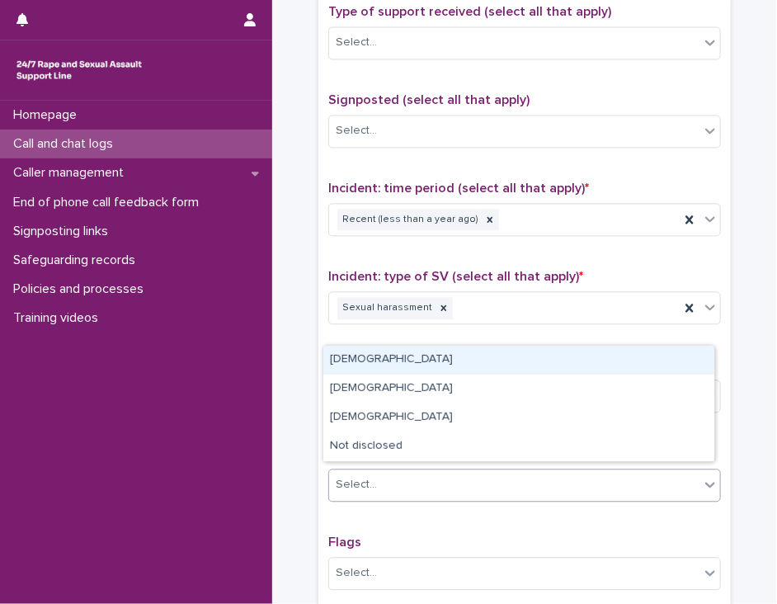
drag, startPoint x: 642, startPoint y: 481, endPoint x: 640, endPoint y: 356, distance: 124.6
click at [640, 356] on body "**********" at bounding box center [388, 302] width 777 height 604
click at [640, 356] on div "[DEMOGRAPHIC_DATA]" at bounding box center [518, 360] width 391 height 29
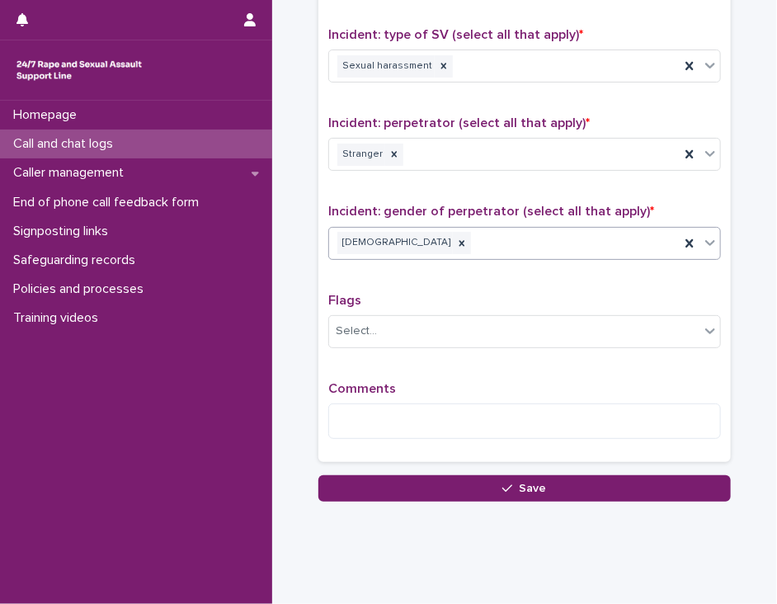
scroll to position [1210, 0]
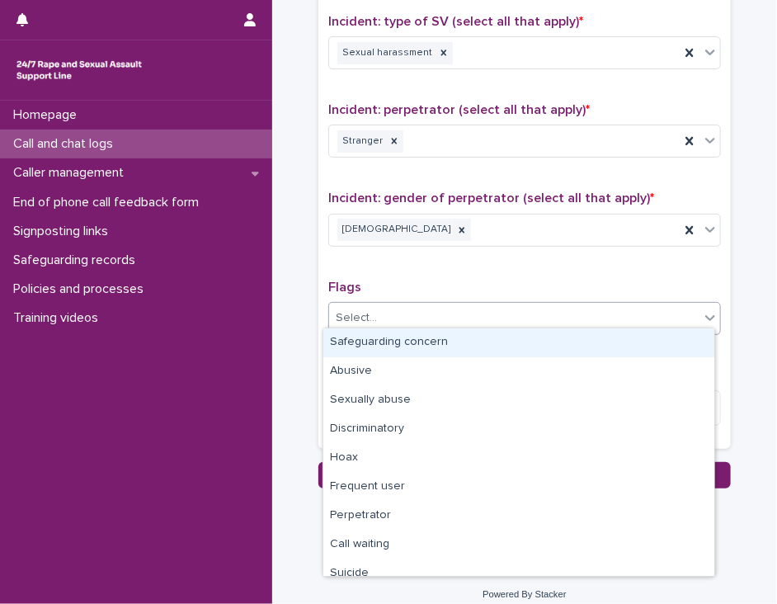
click at [702, 309] on icon at bounding box center [710, 317] width 16 height 16
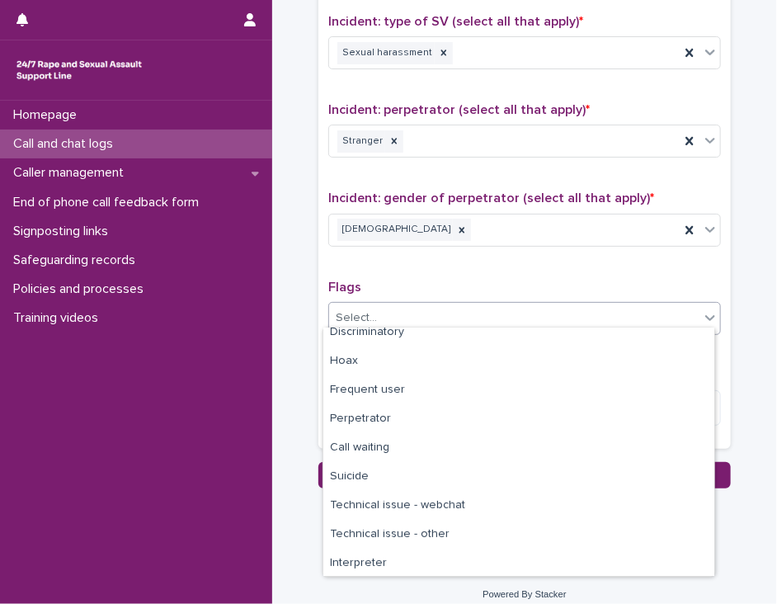
scroll to position [99, 0]
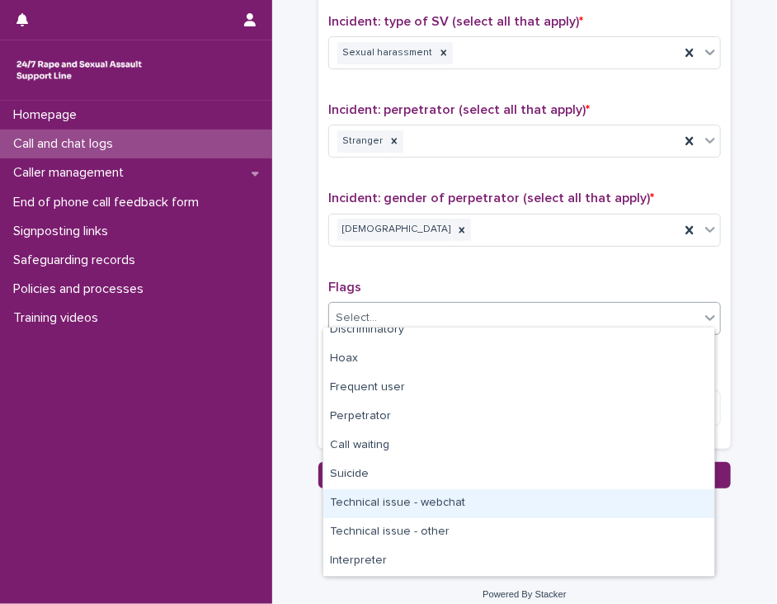
click at [657, 496] on div "Technical issue - webchat" at bounding box center [518, 503] width 391 height 29
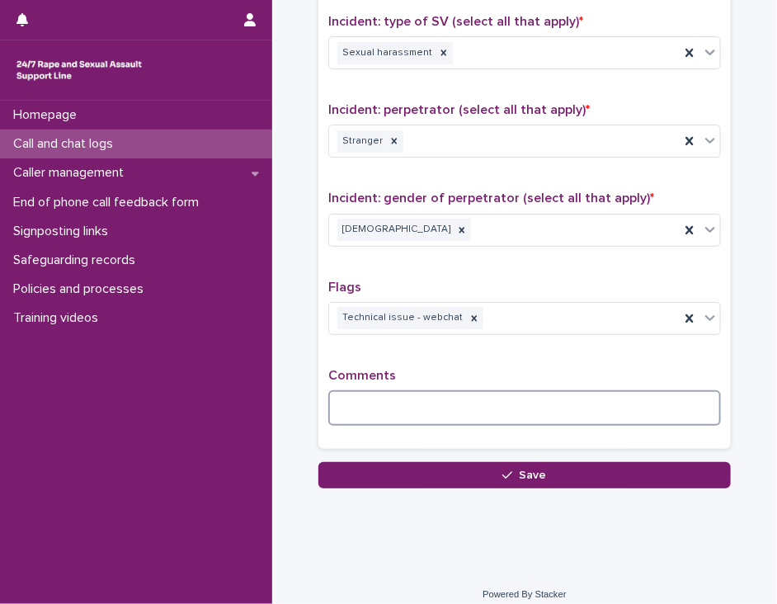
click at [397, 395] on textarea at bounding box center [524, 407] width 393 height 35
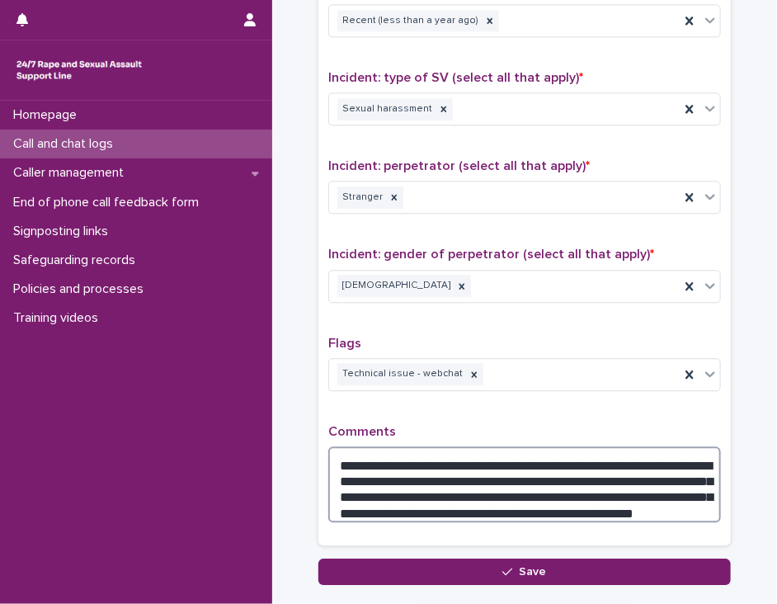
scroll to position [0, 0]
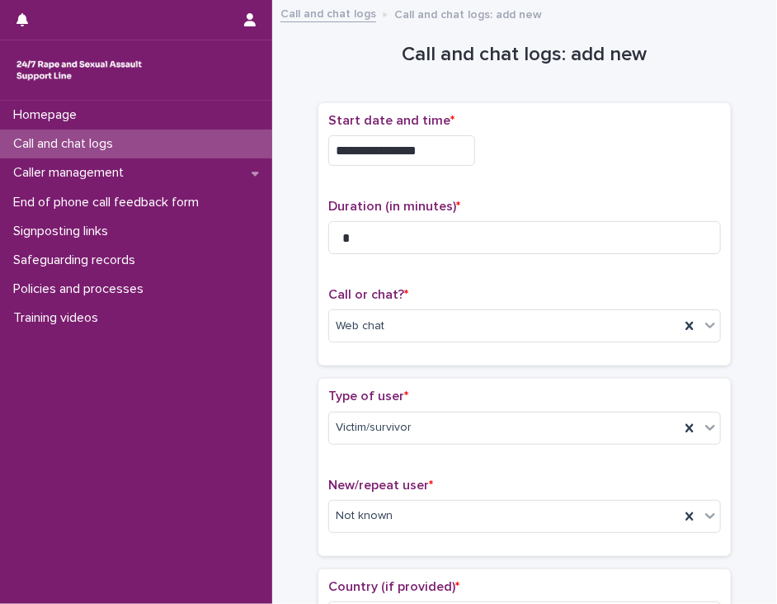
type textarea "**********"
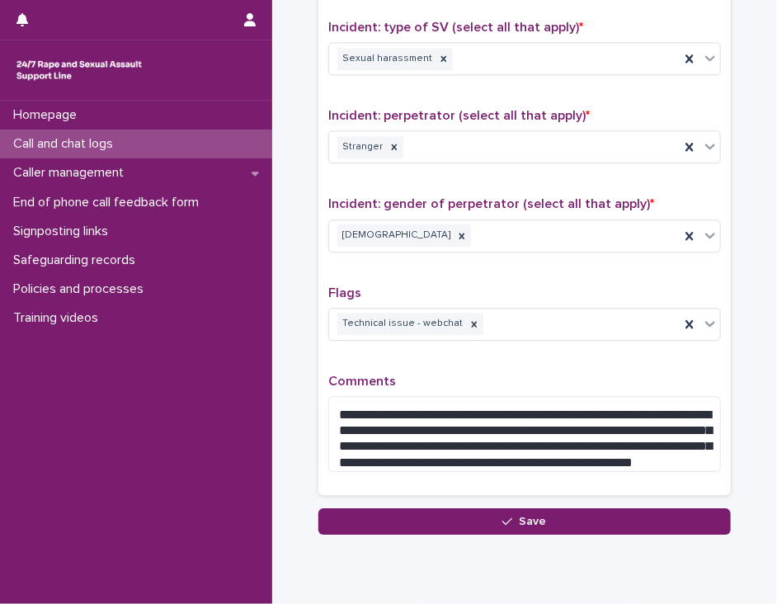
scroll to position [1257, 0]
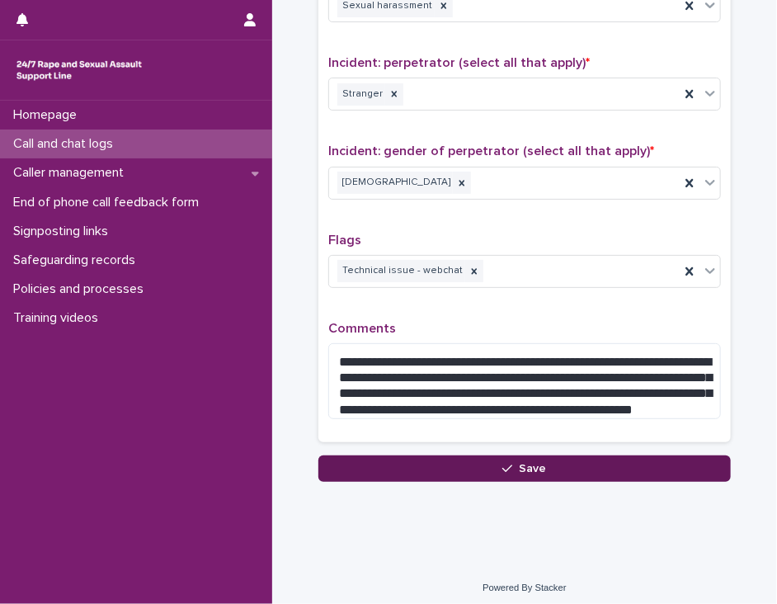
click at [596, 463] on button "Save" at bounding box center [524, 468] width 412 height 26
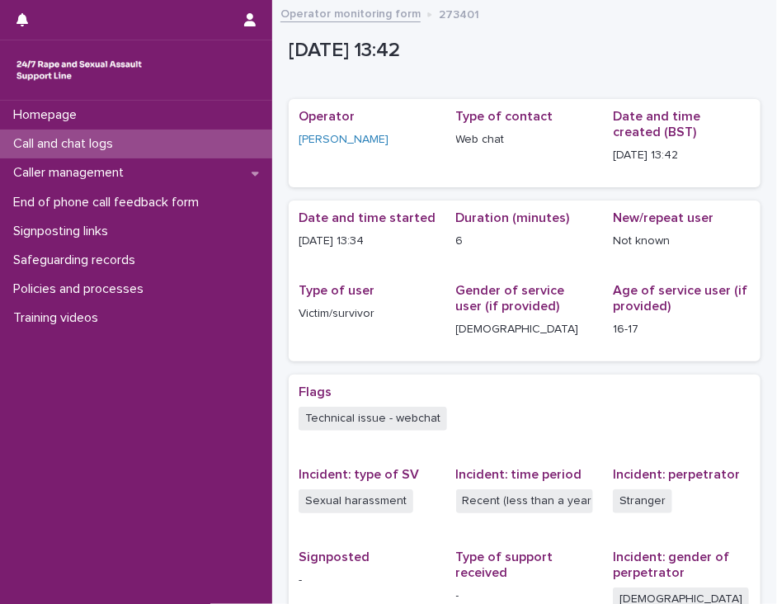
click at [196, 142] on div "Call and chat logs" at bounding box center [136, 144] width 272 height 29
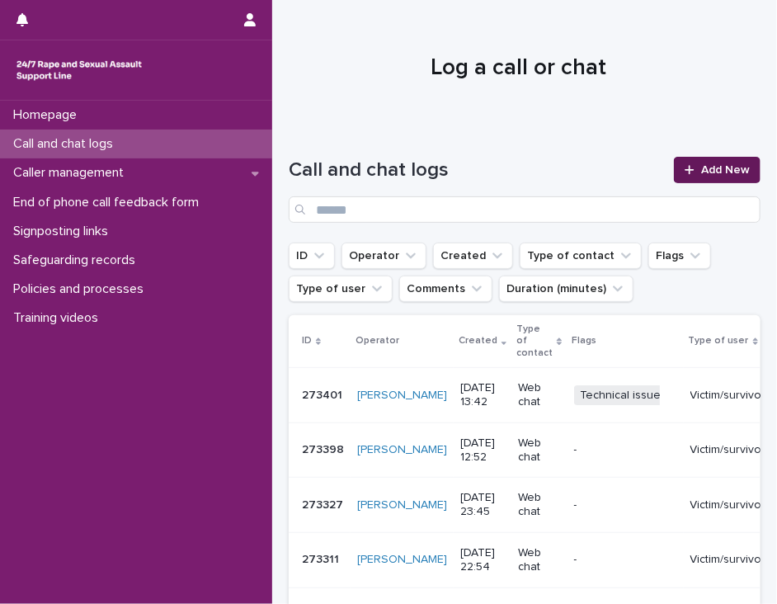
click at [685, 173] on div at bounding box center [693, 170] width 16 height 12
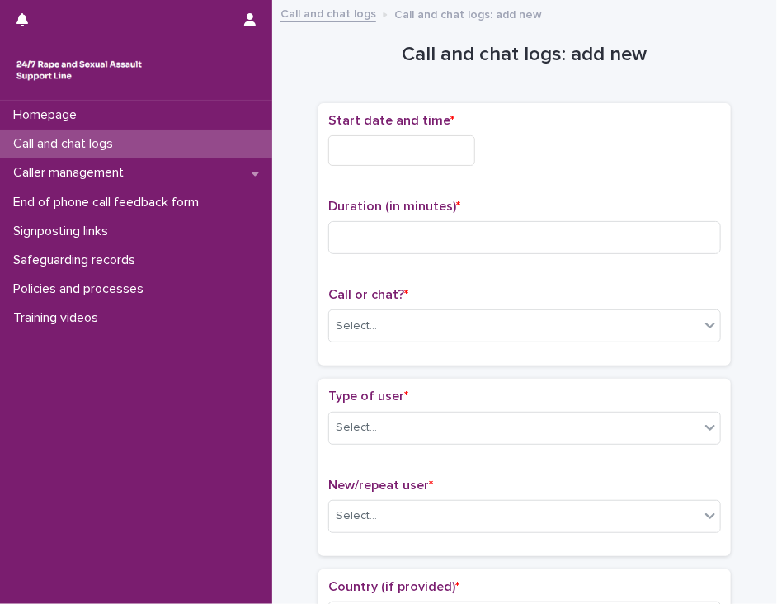
click at [165, 142] on div "Call and chat logs" at bounding box center [136, 144] width 272 height 29
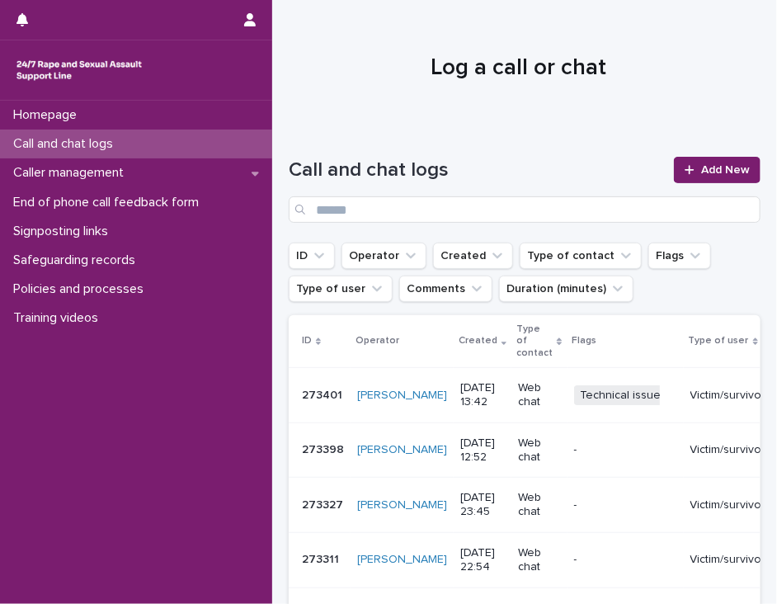
click at [516, 398] on td "Web chat" at bounding box center [538, 395] width 55 height 55
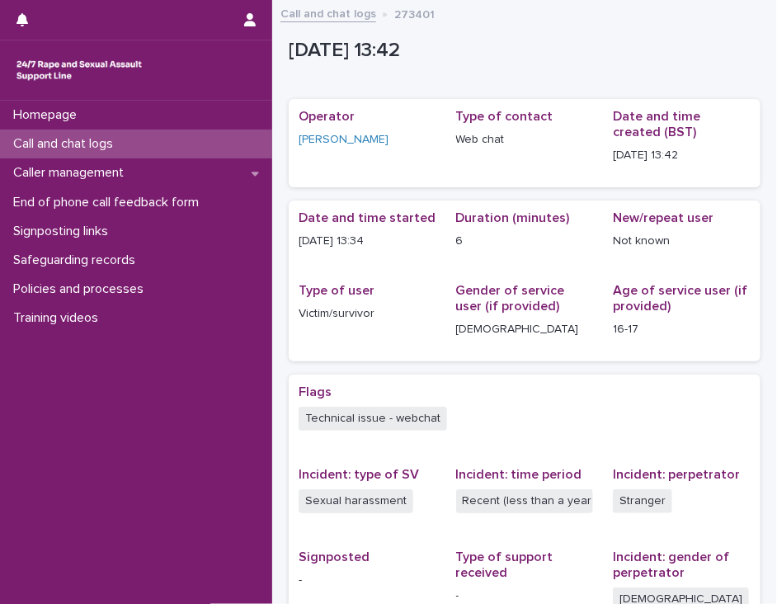
click at [190, 150] on div "Call and chat logs" at bounding box center [136, 144] width 272 height 29
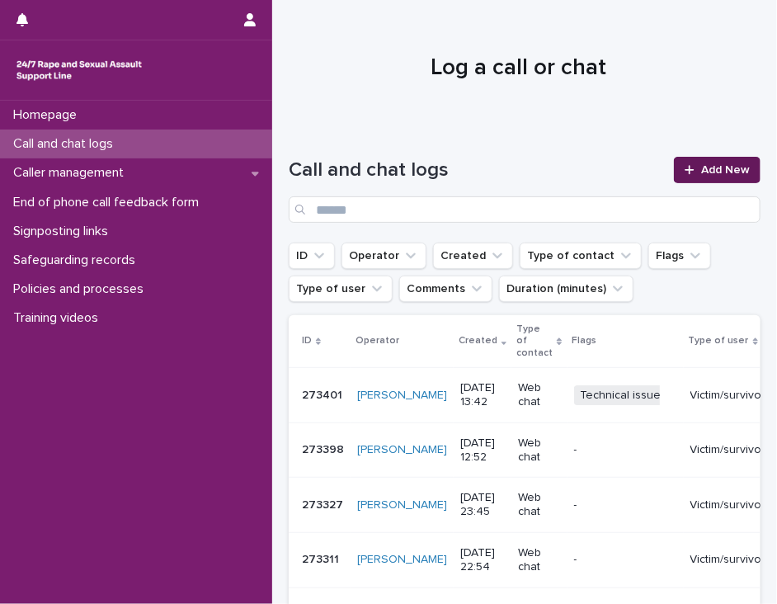
click at [701, 170] on span "Add New" at bounding box center [725, 170] width 49 height 12
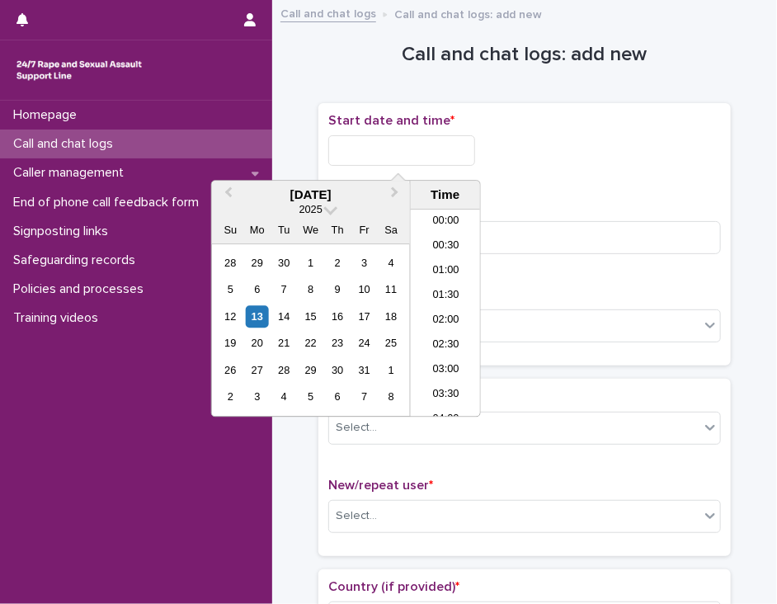
click at [340, 150] on input "text" at bounding box center [401, 150] width 147 height 31
click at [439, 309] on li "14:00" at bounding box center [446, 313] width 70 height 25
click at [423, 151] on input "**********" at bounding box center [401, 150] width 147 height 31
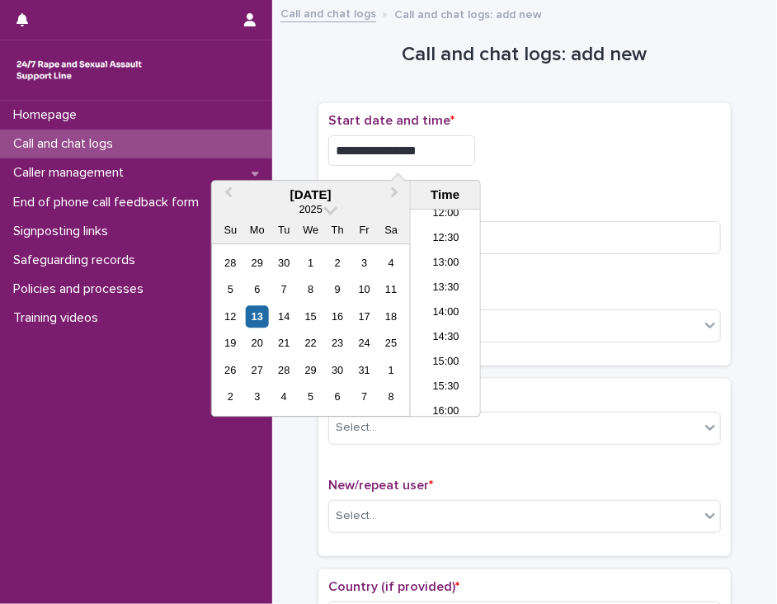
type input "**********"
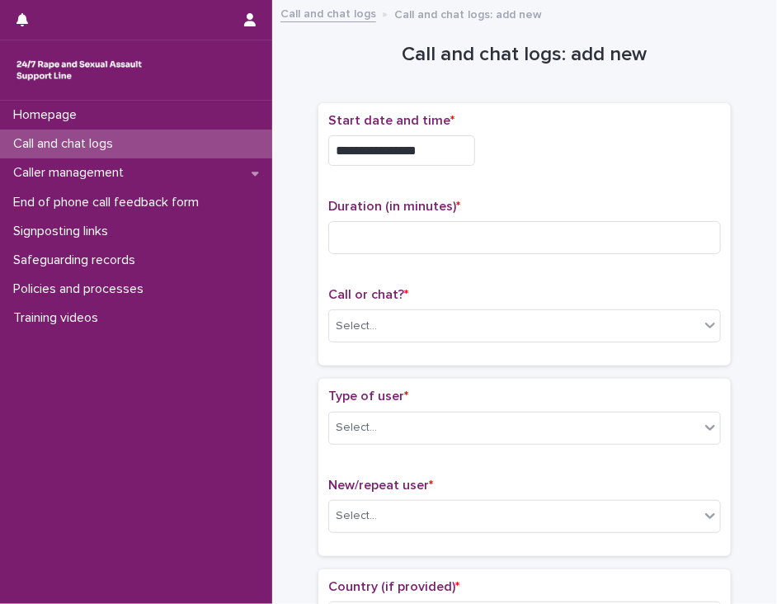
click at [522, 175] on div "**********" at bounding box center [524, 146] width 393 height 66
